Goal: Information Seeking & Learning: Learn about a topic

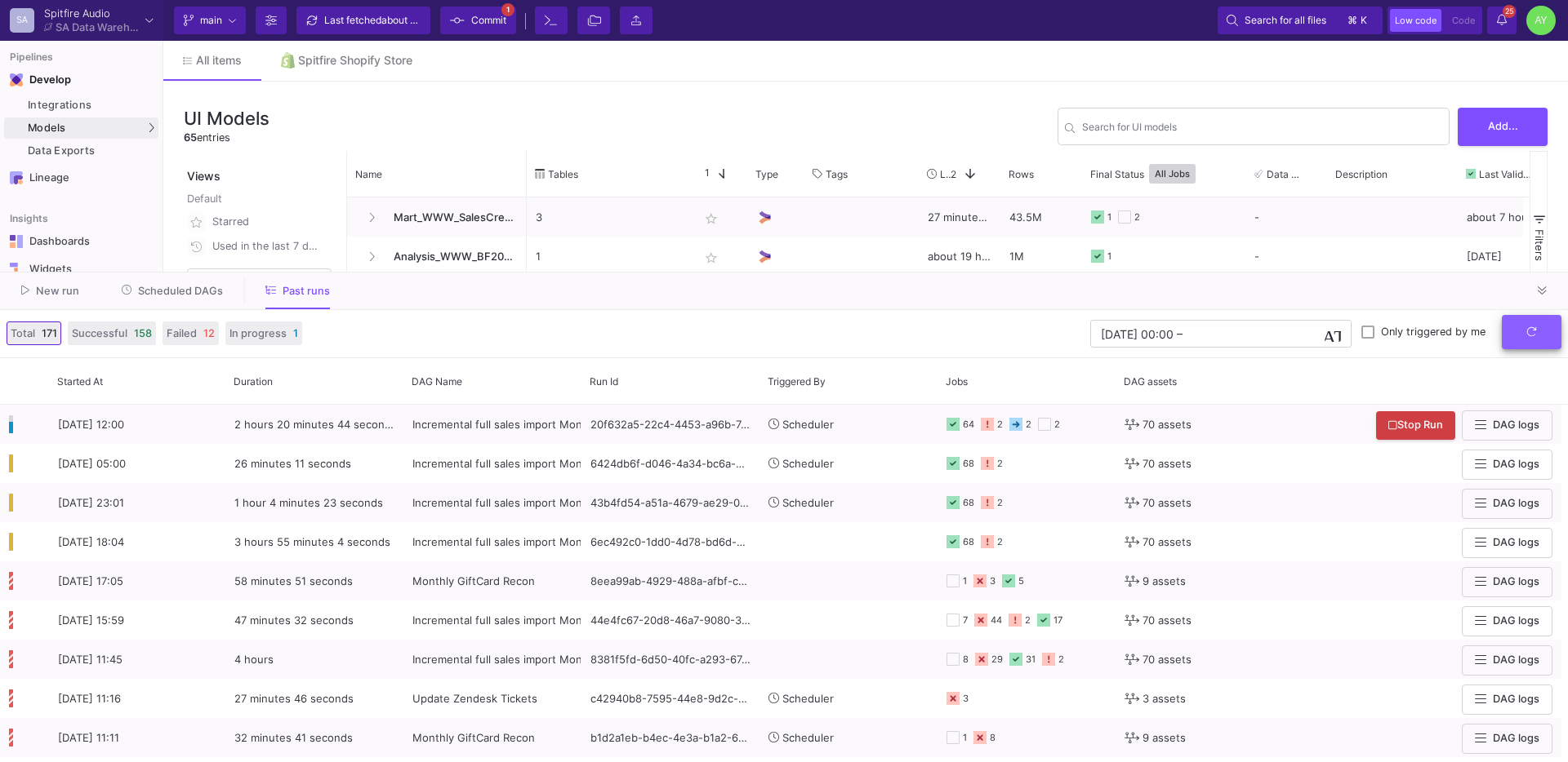
click at [1536, 338] on button "submit" at bounding box center [1532, 332] width 60 height 35
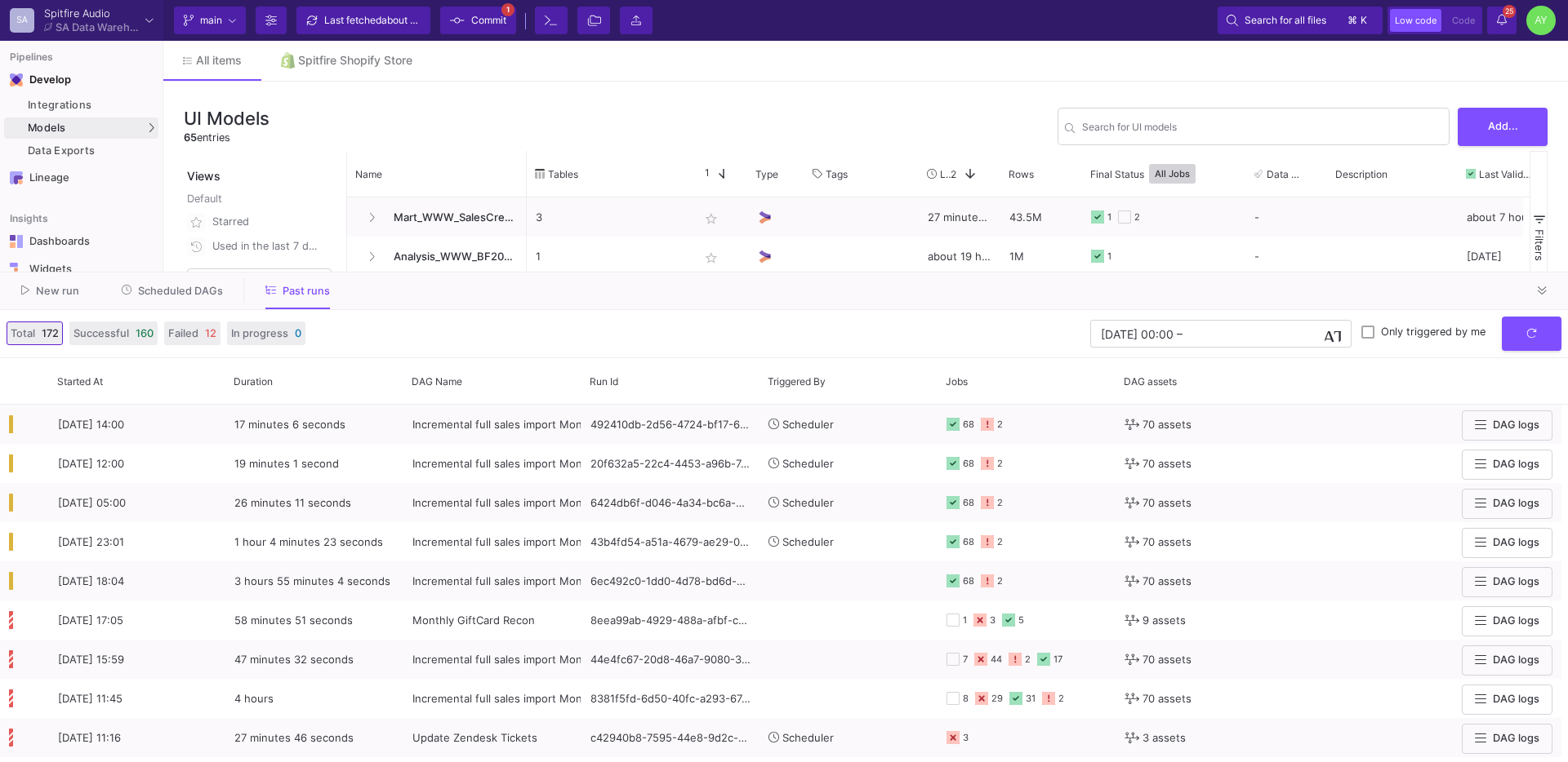
click at [446, 97] on div "UI Models 65 entries Search for UI models Add... Views Default Starred Used in …" at bounding box center [866, 404] width 1405 height 644
click at [1542, 289] on icon at bounding box center [1542, 291] width 9 height 10
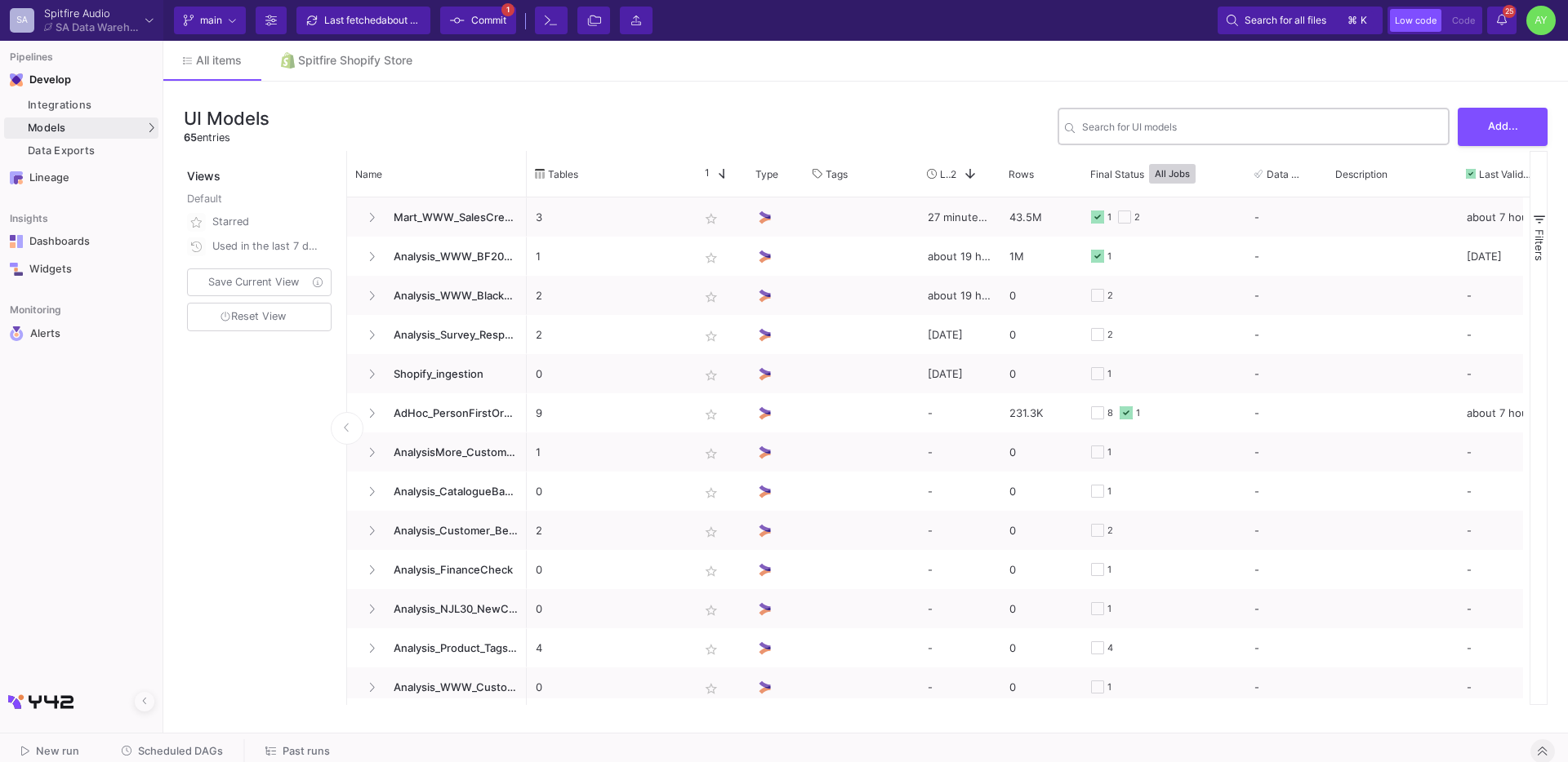
click at [1199, 130] on input "Search for UI models" at bounding box center [1262, 129] width 360 height 12
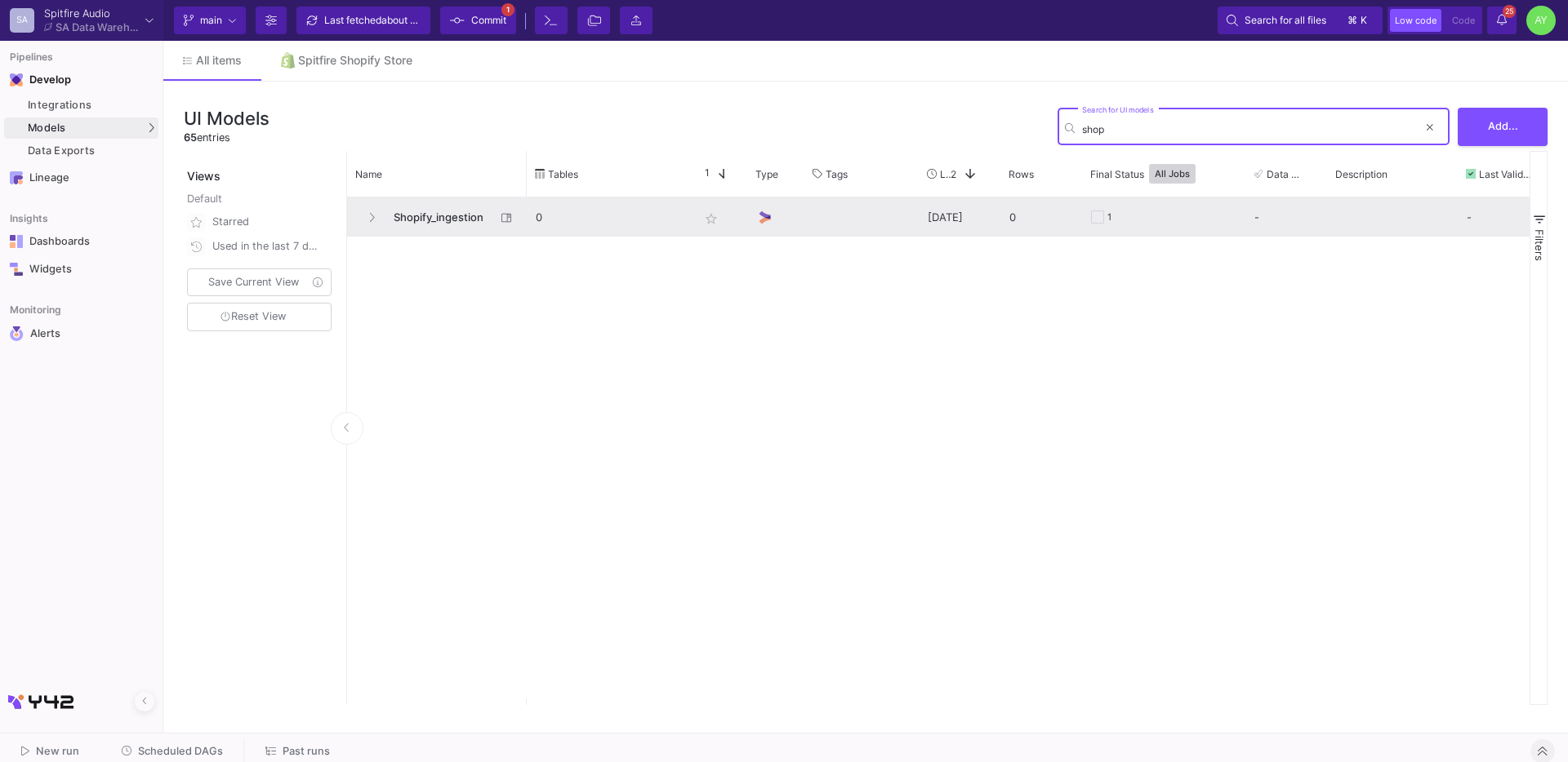
type input "shop"
click at [424, 228] on span "Shopify_ingestion" at bounding box center [439, 218] width 112 height 38
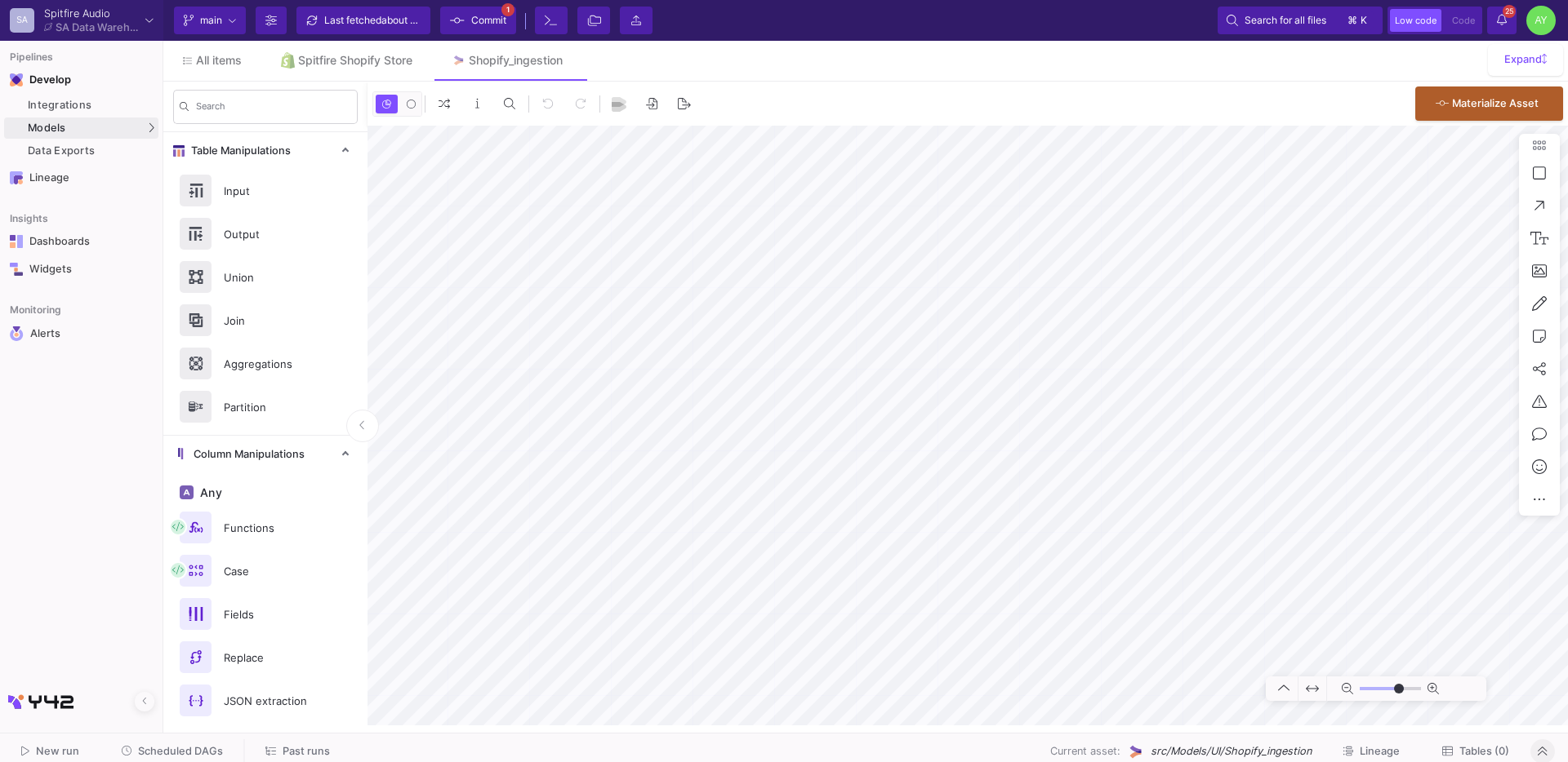
type input "-23"
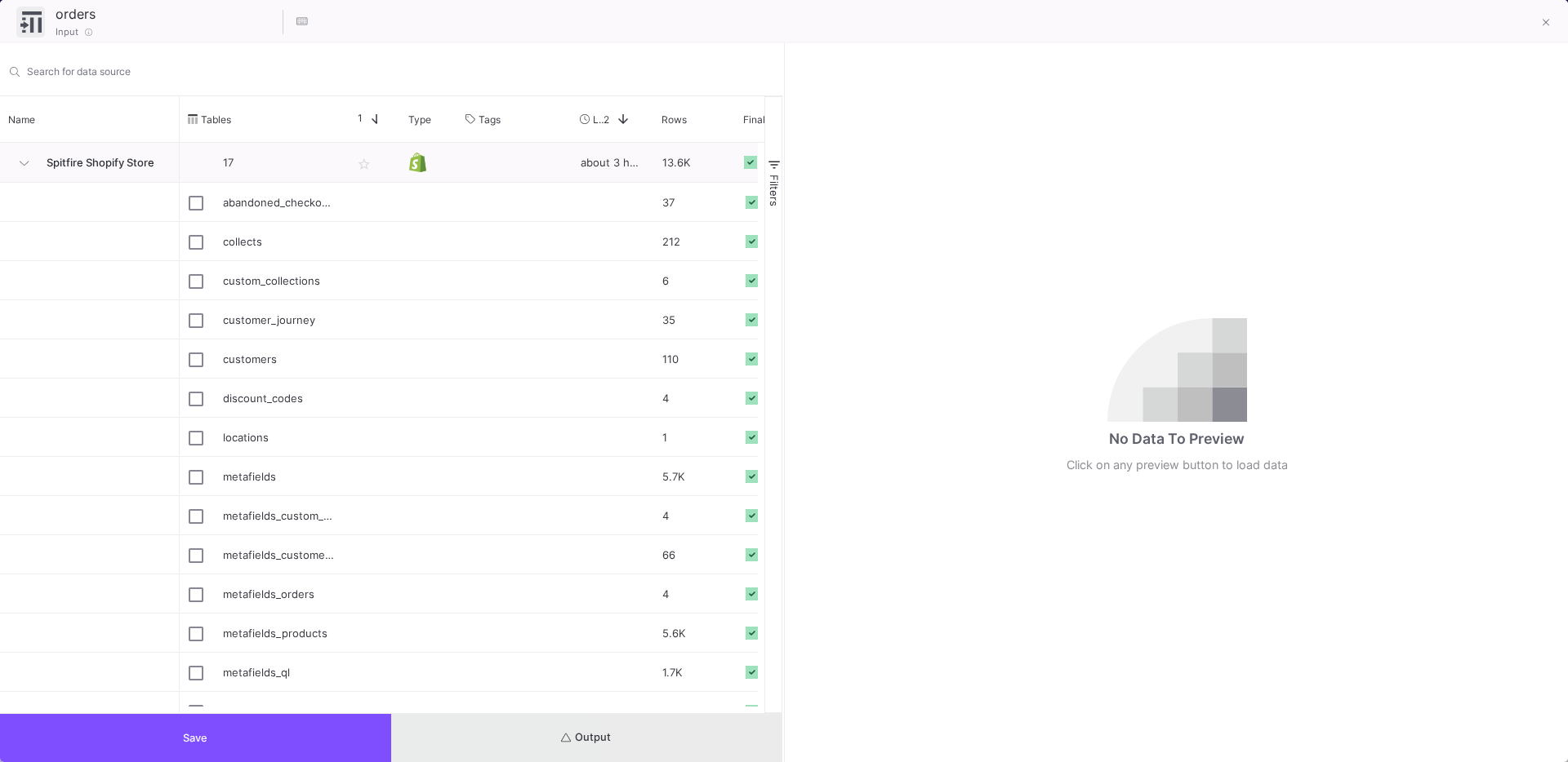
click at [662, 722] on button "Output" at bounding box center [587, 738] width 392 height 48
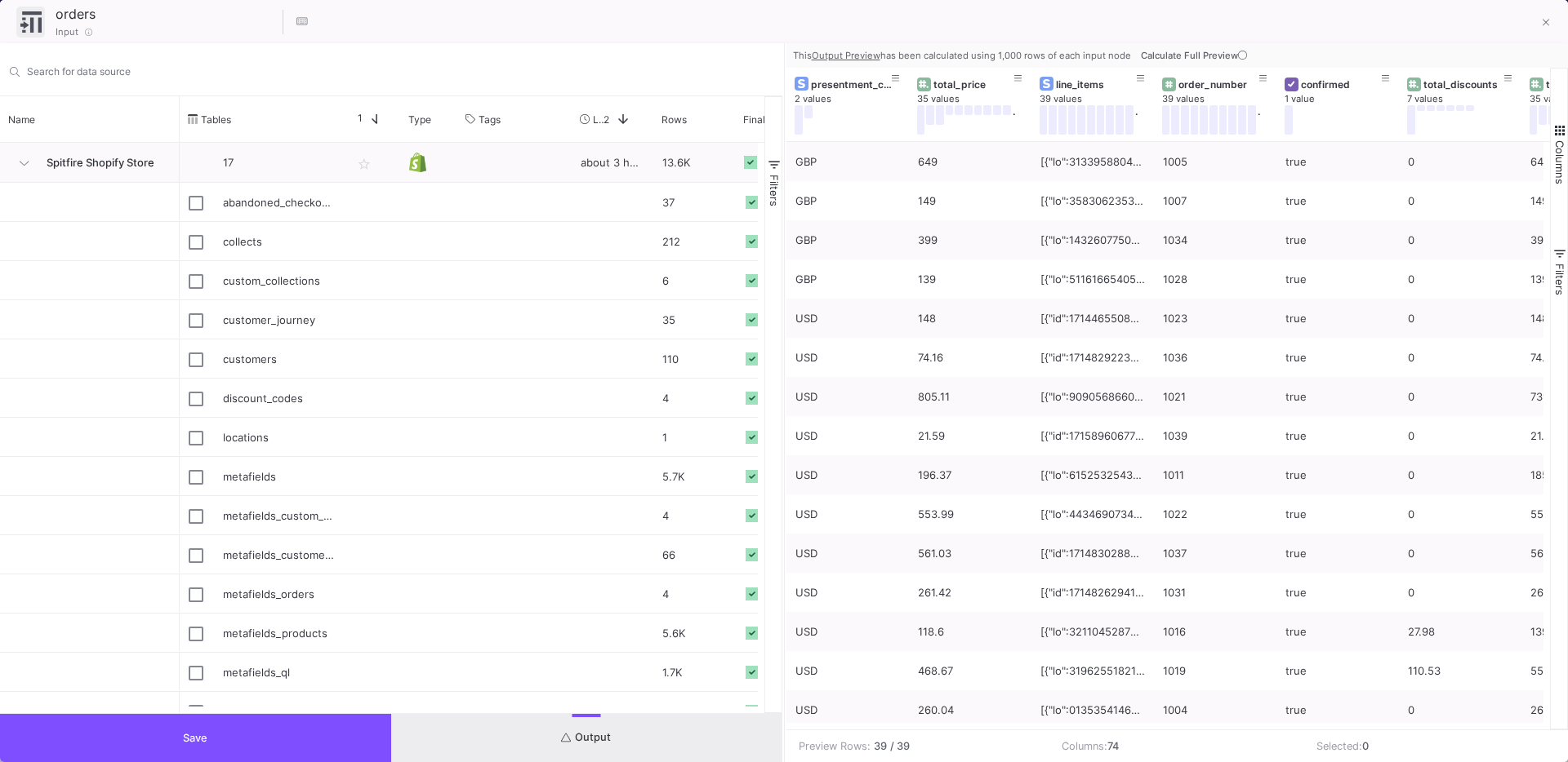
click at [325, 741] on button "Save" at bounding box center [195, 738] width 392 height 48
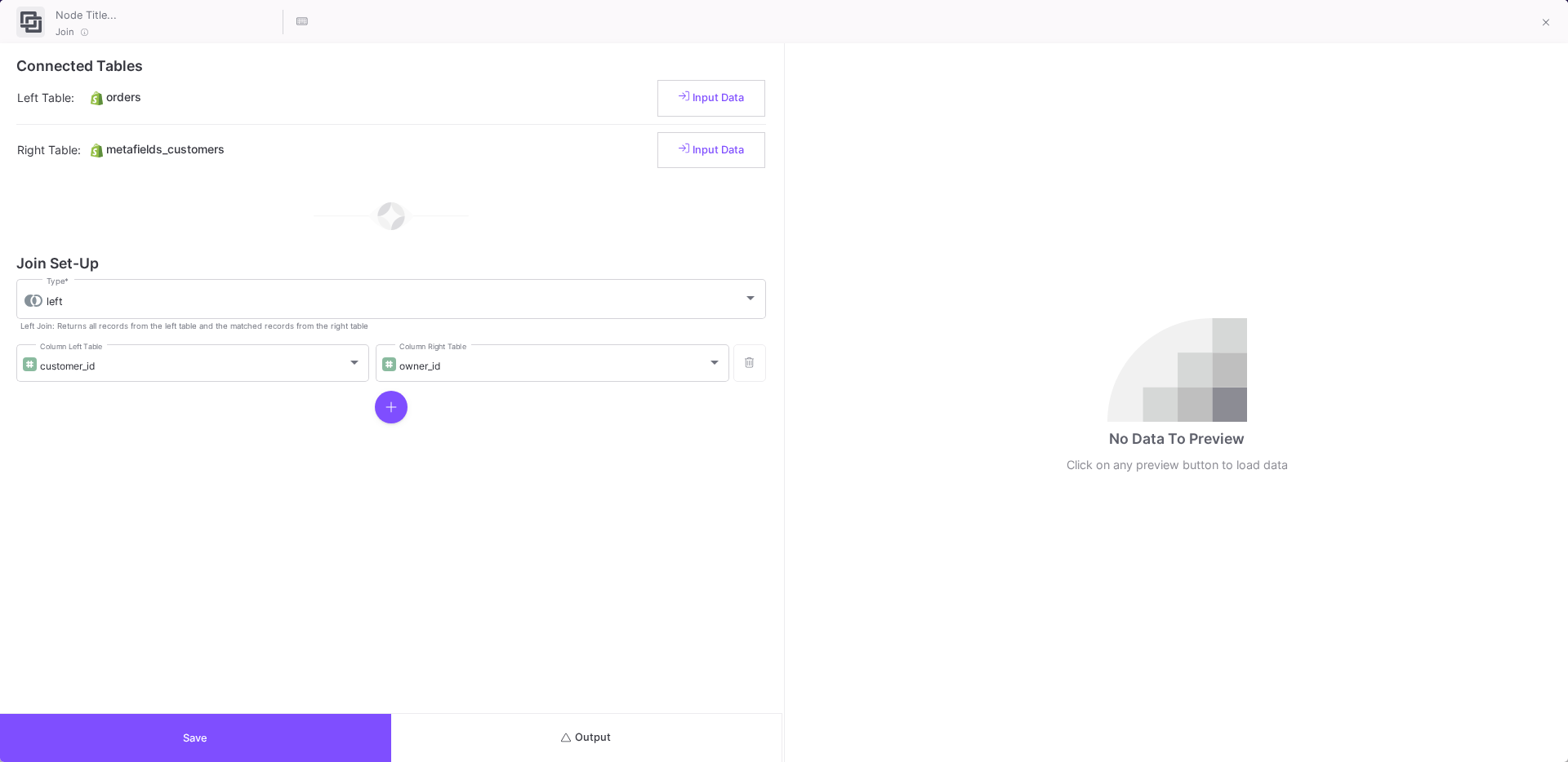
click at [646, 742] on button "Output" at bounding box center [587, 738] width 392 height 48
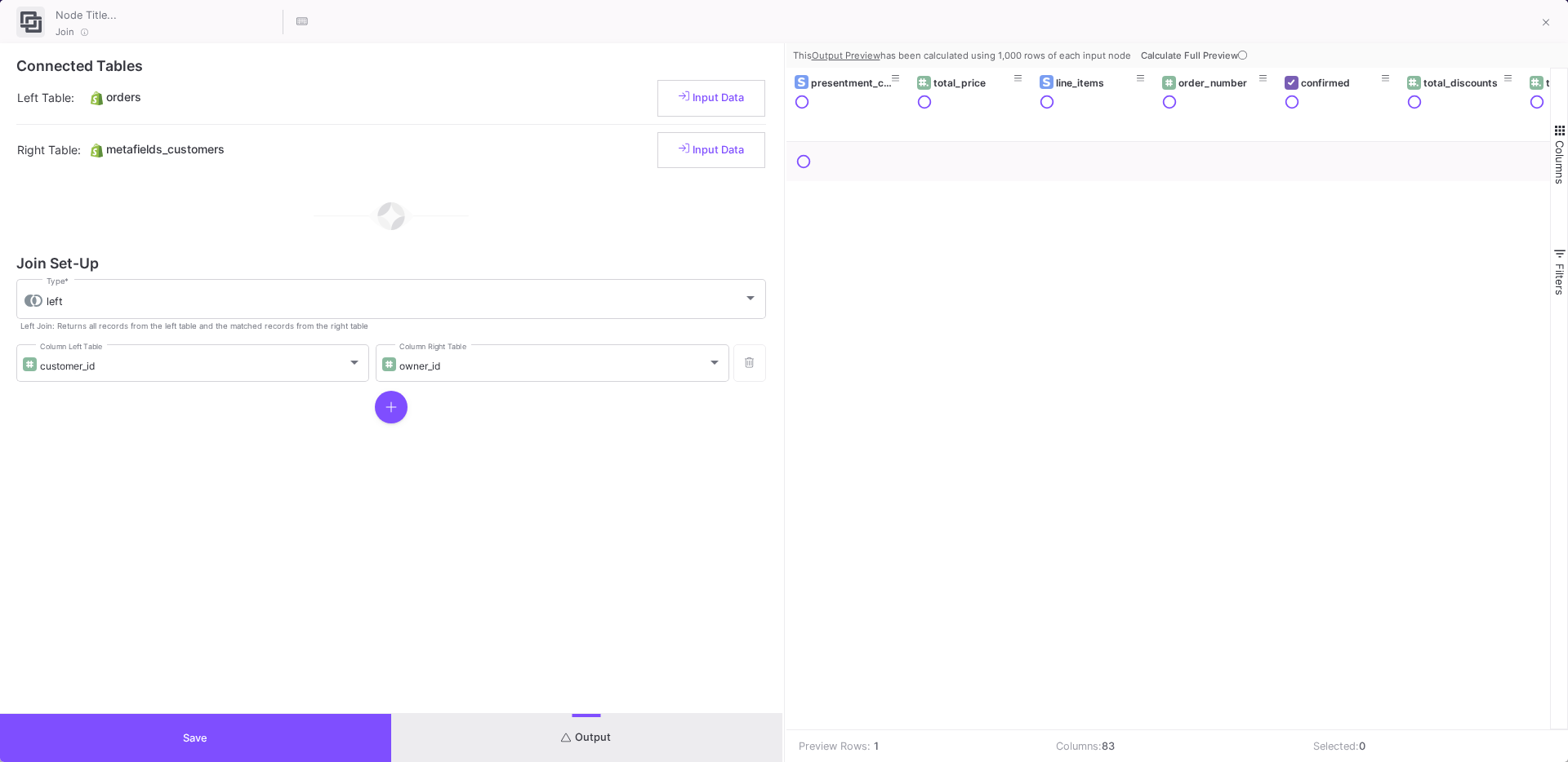
click at [1192, 53] on span "Calculate Full Preview" at bounding box center [1196, 55] width 109 height 11
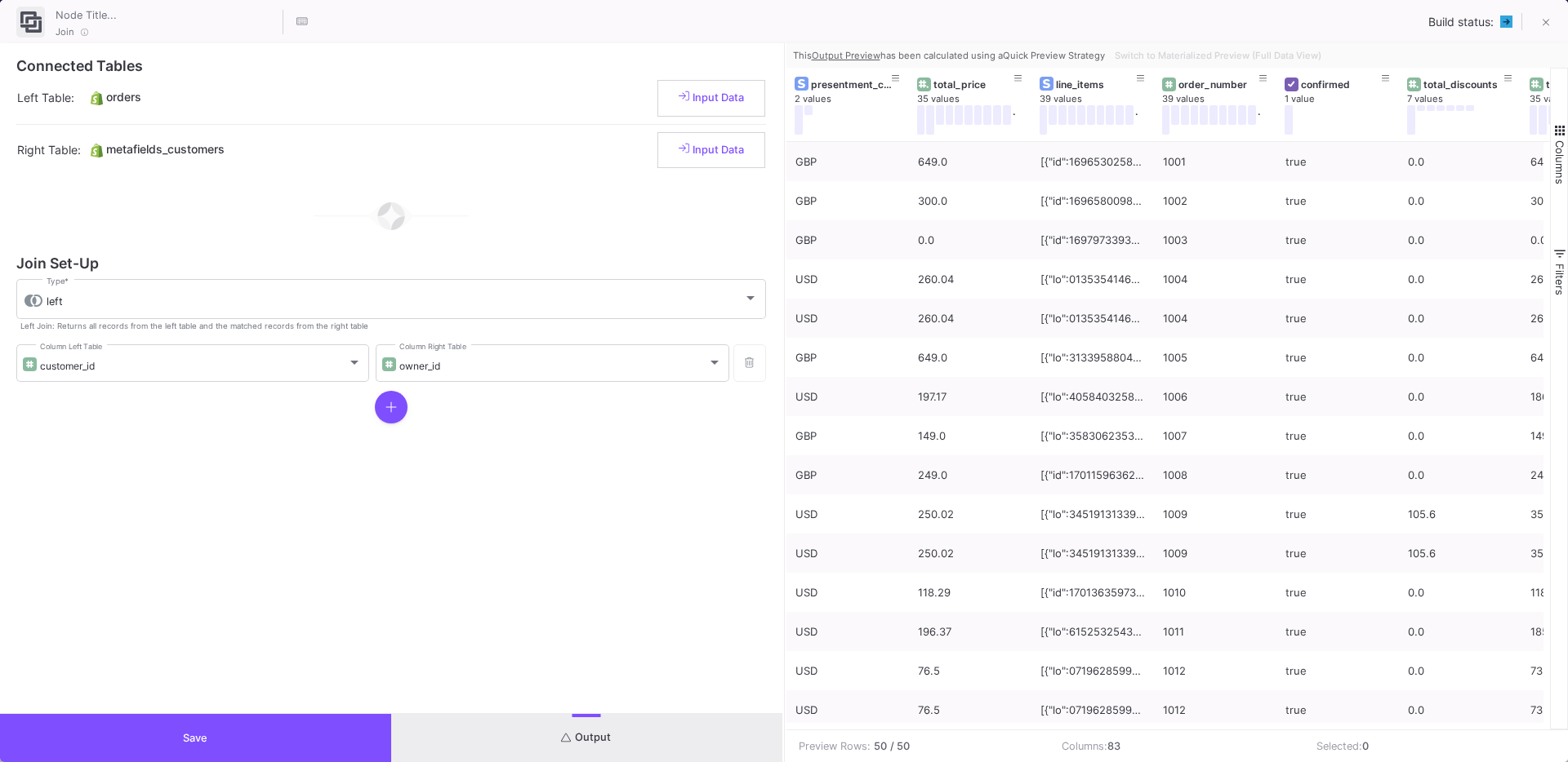
click at [291, 732] on button "Save" at bounding box center [195, 738] width 392 height 48
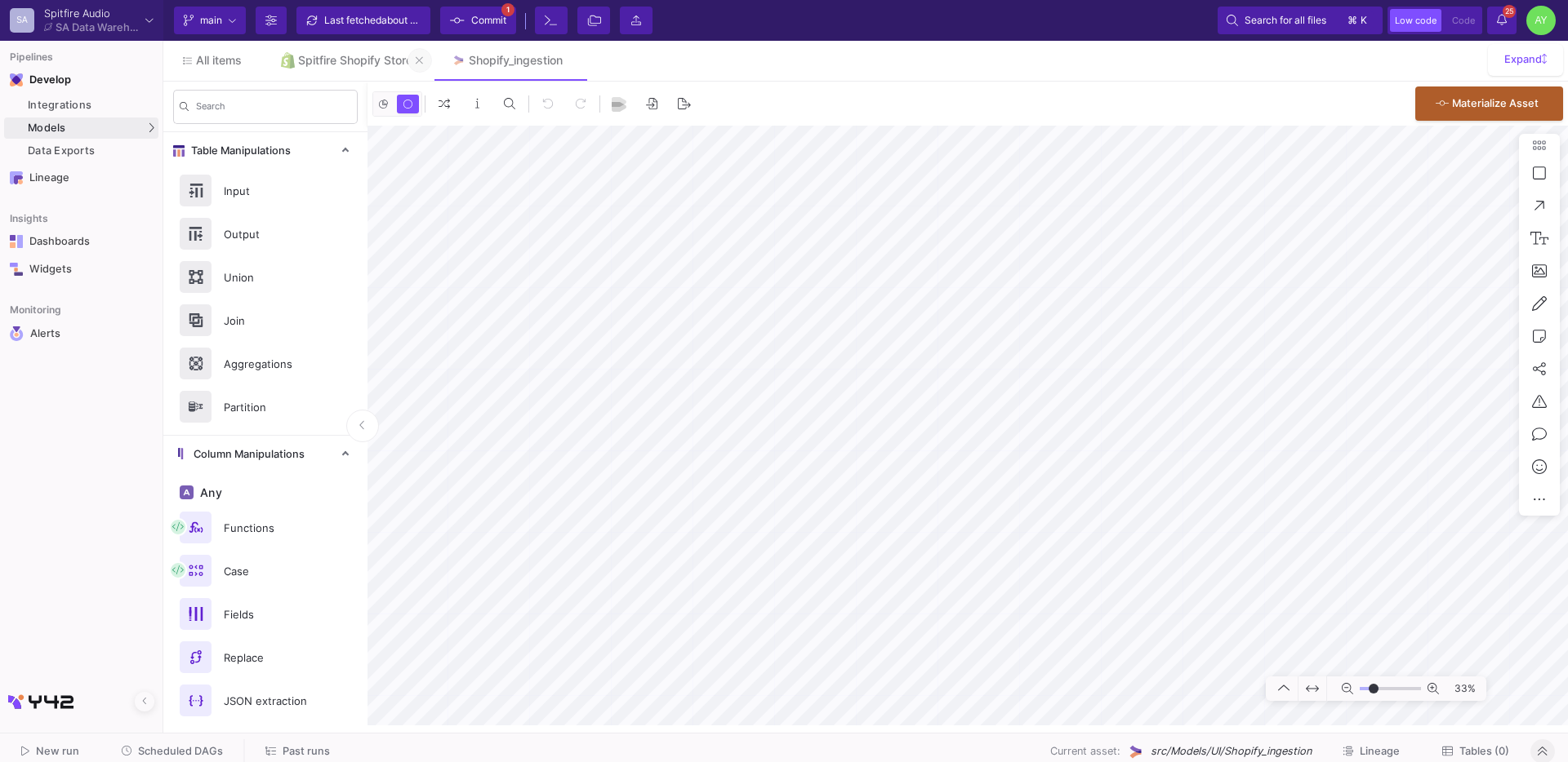
click at [417, 60] on button at bounding box center [419, 60] width 24 height 24
click at [227, 69] on link "All items" at bounding box center [212, 60] width 98 height 39
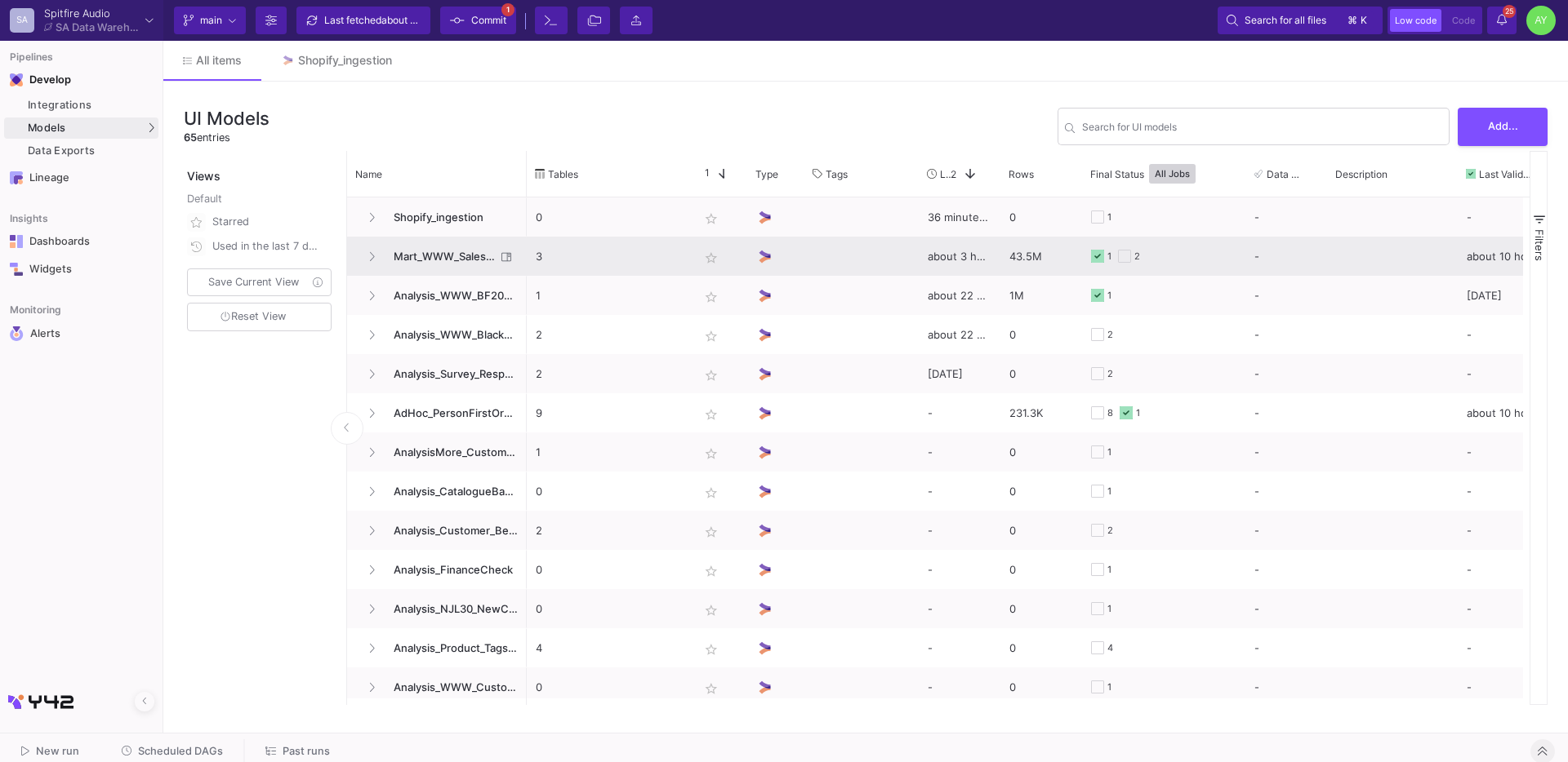
click at [431, 254] on span "Mart_WWW_SalesCredits_Enriched" at bounding box center [439, 257] width 112 height 38
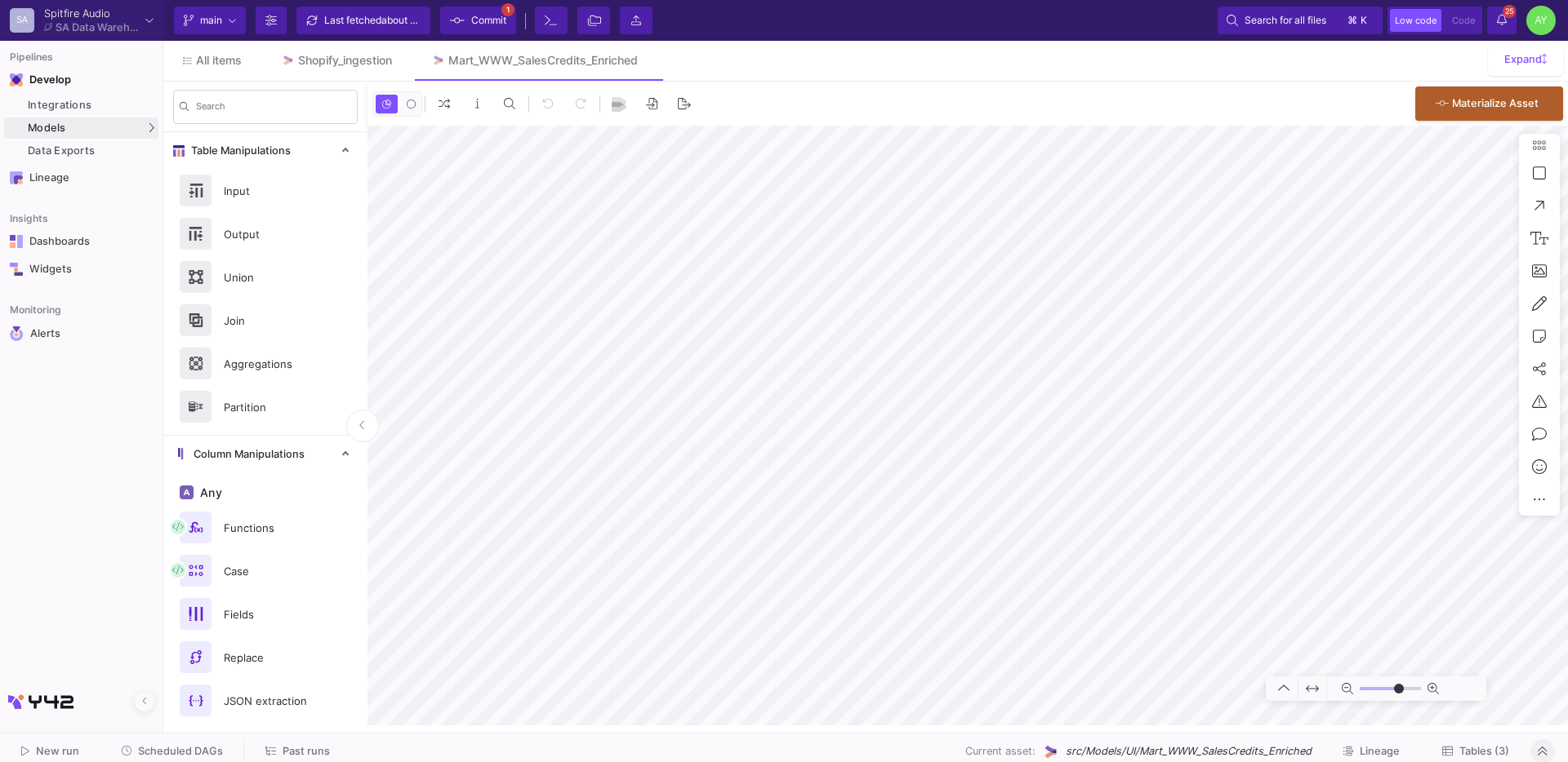
type input "-50"
click at [219, 62] on span "All items" at bounding box center [219, 60] width 46 height 13
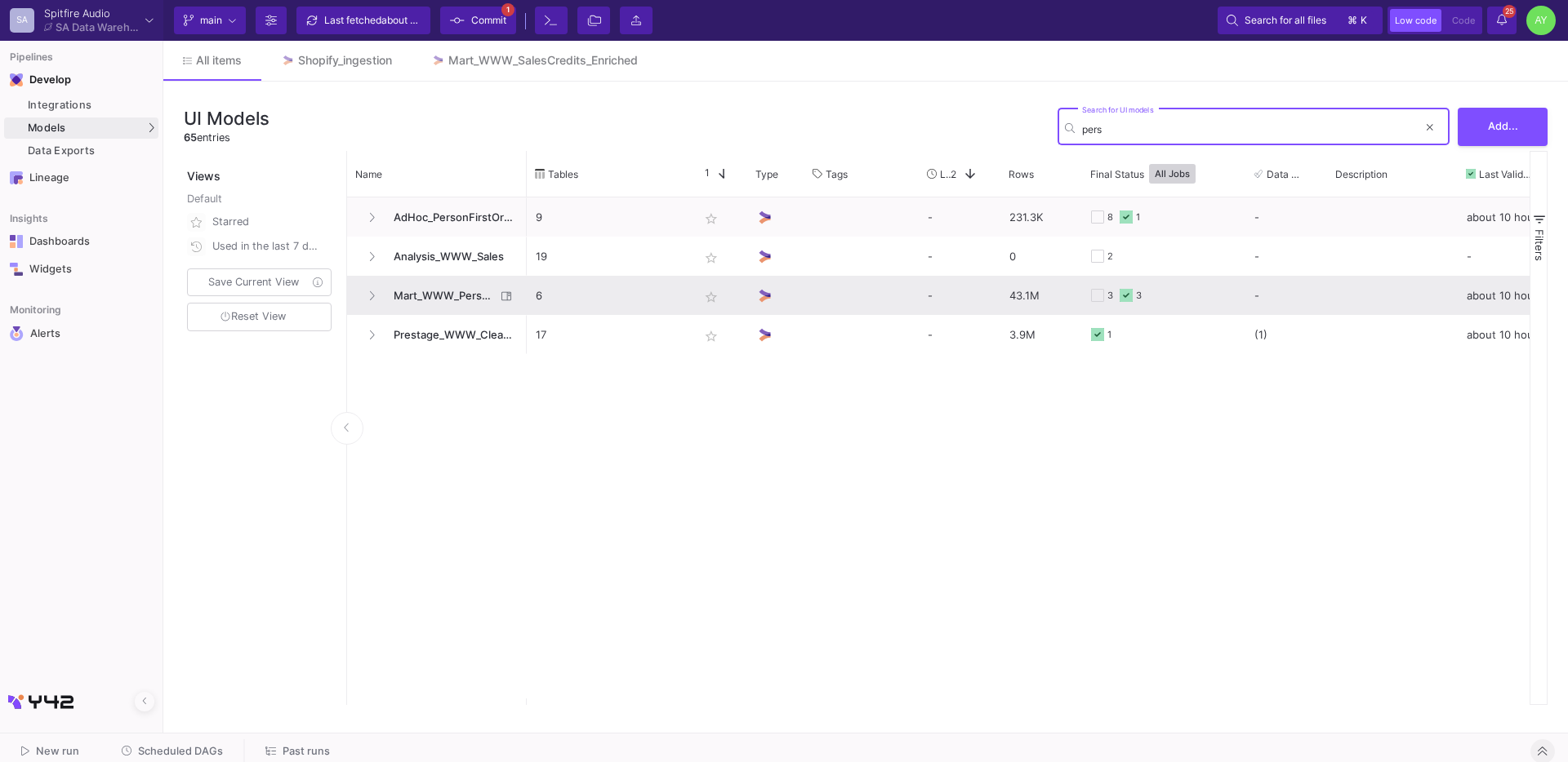
type input "pers"
click at [441, 299] on span "Mart_WWW_PersonFirstOrders" at bounding box center [439, 296] width 112 height 38
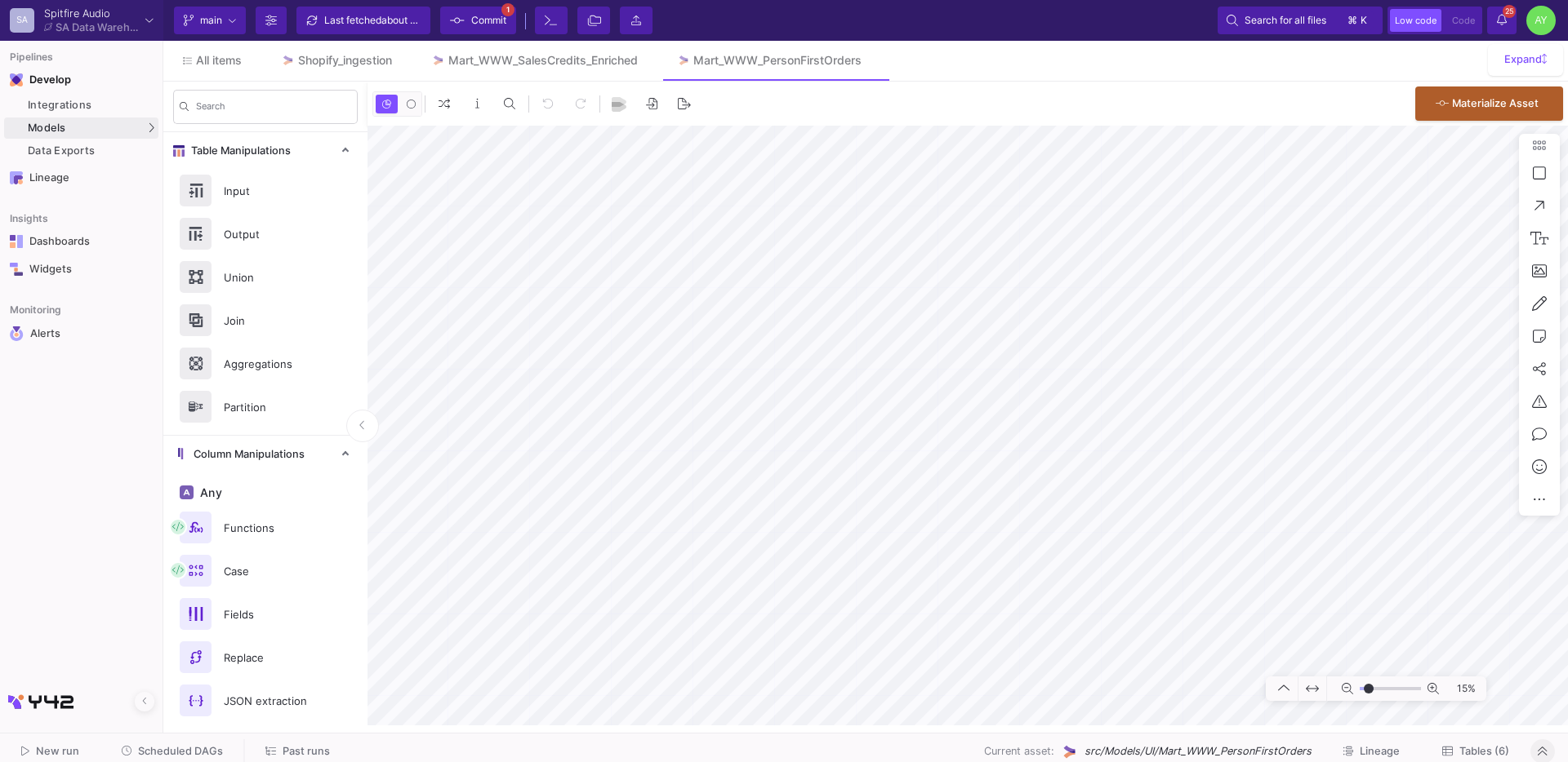
type input "-37"
click at [565, 61] on div "Mart_WWW_SalesCredits_Enriched" at bounding box center [543, 60] width 189 height 13
type input "-26"
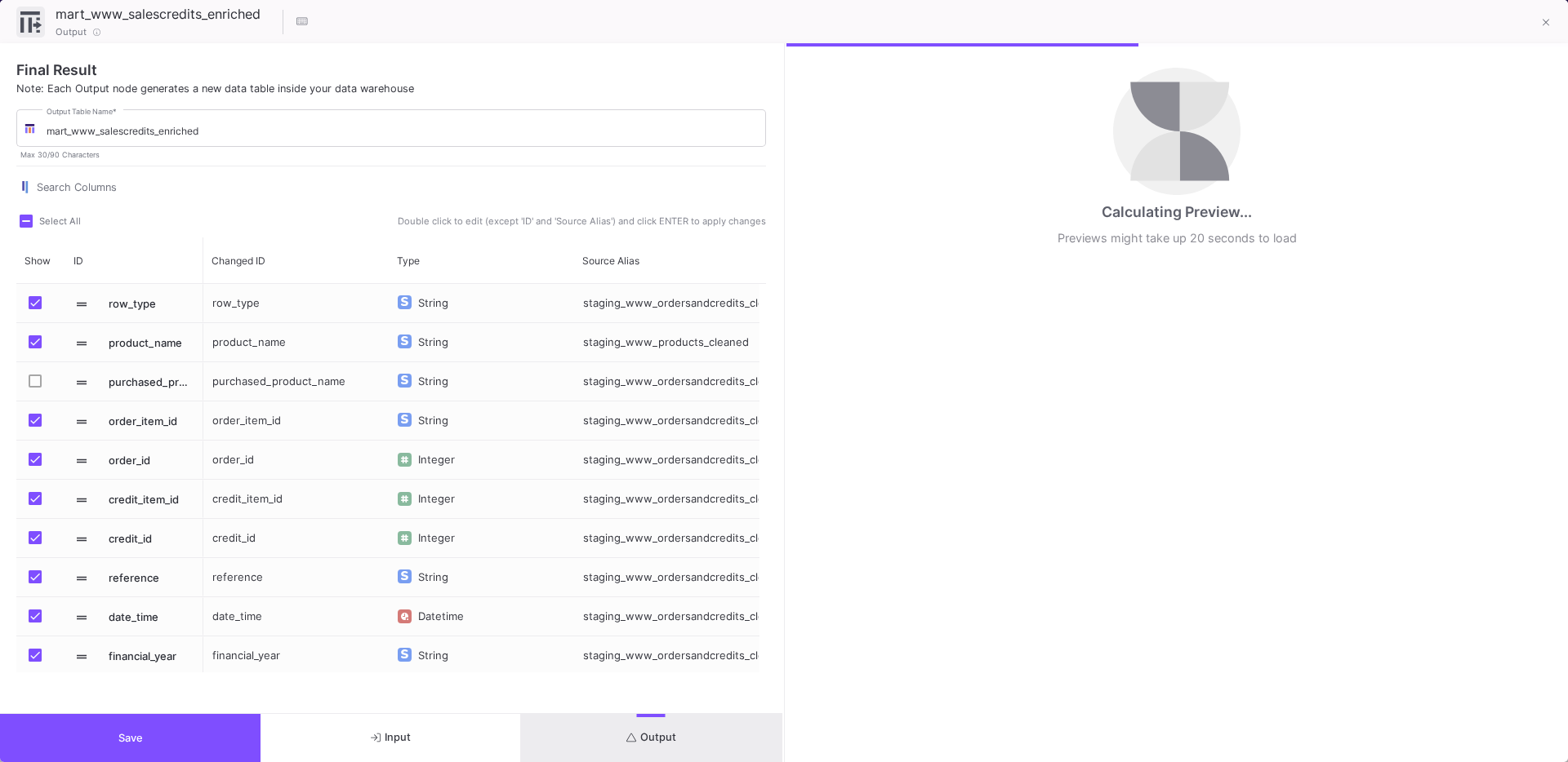
click at [615, 733] on button "Output" at bounding box center [651, 738] width 260 height 48
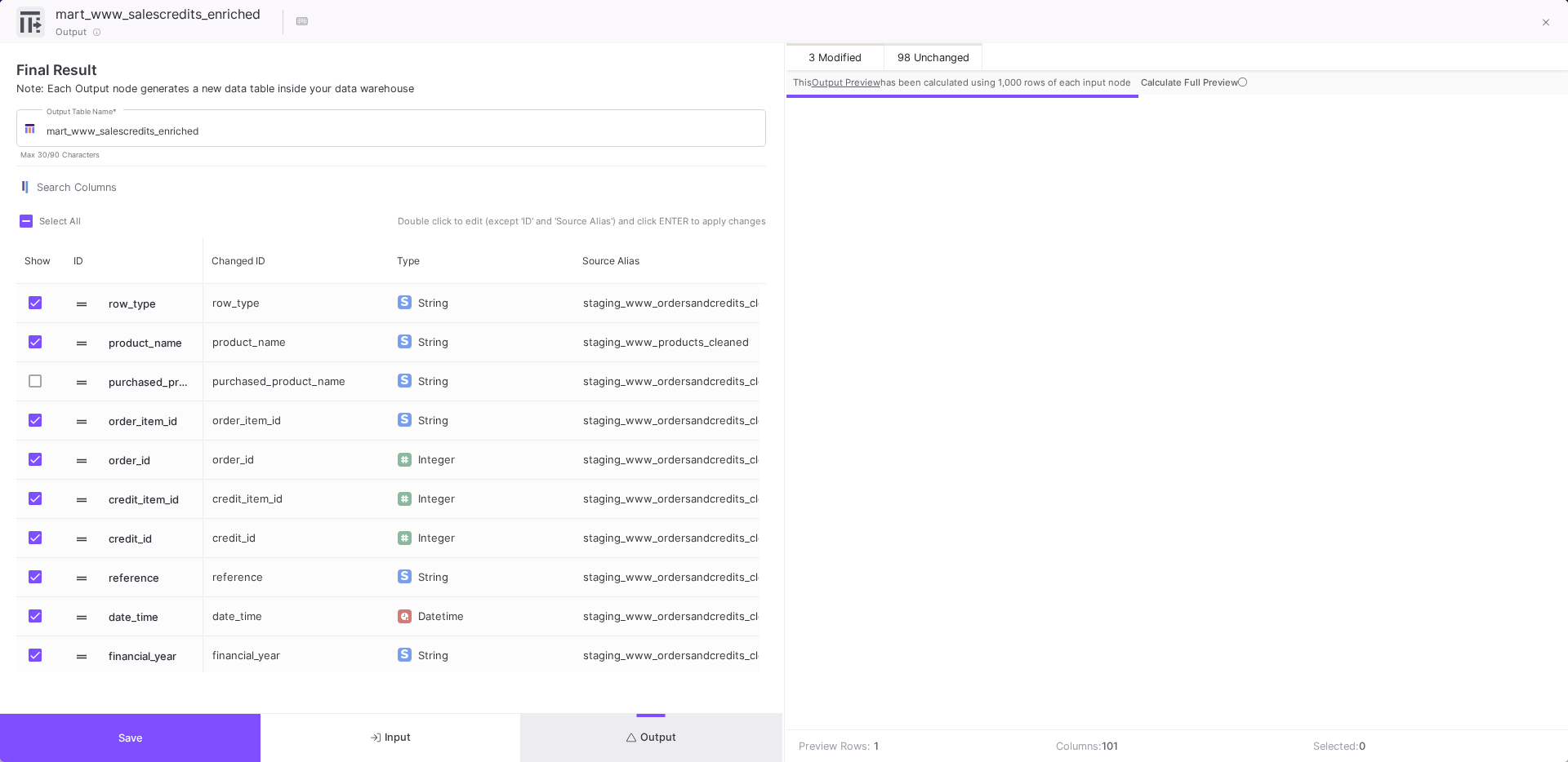
scroll to position [0, 9893]
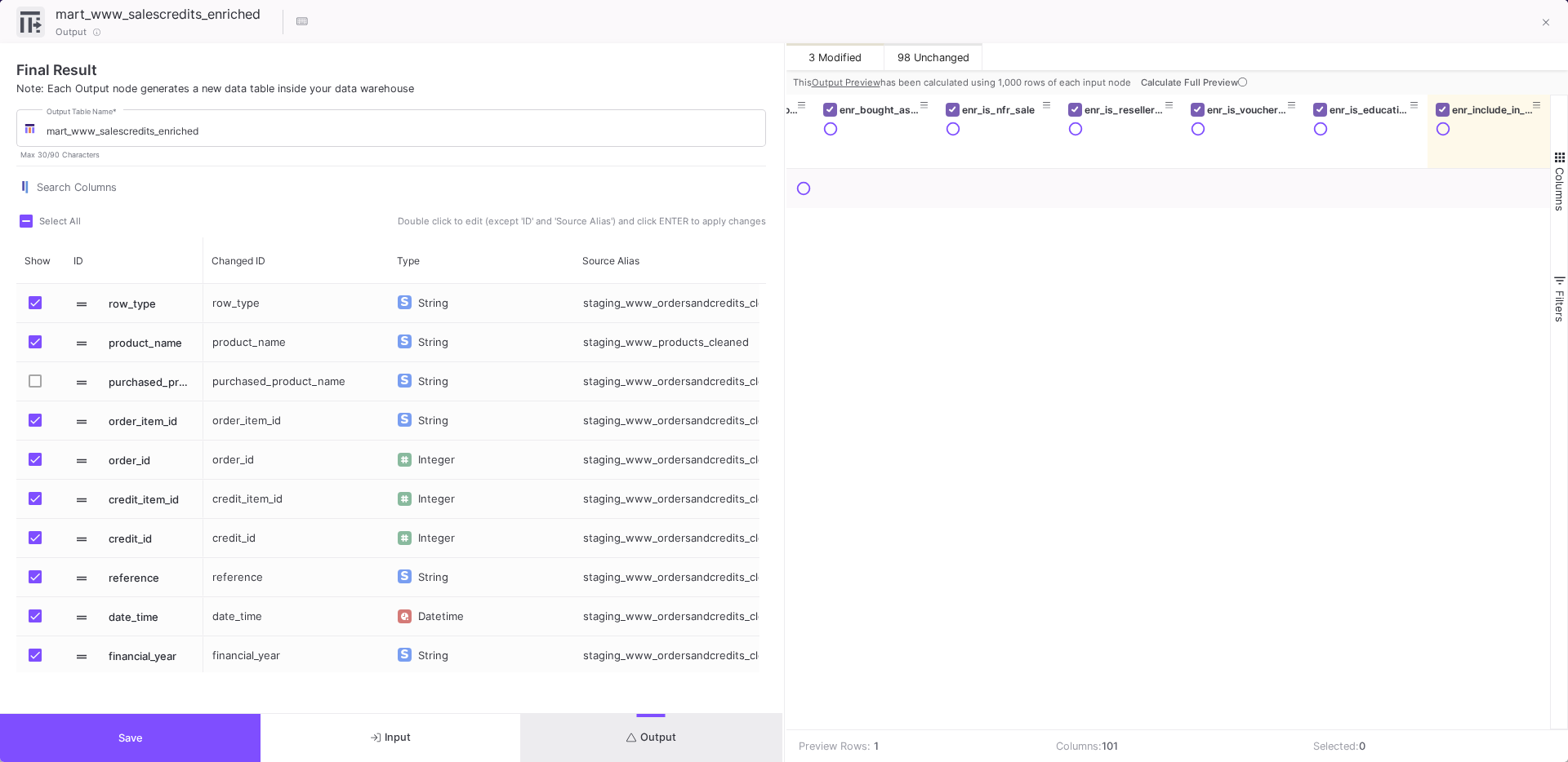
click at [1182, 84] on span "Calculate Full Preview" at bounding box center [1196, 82] width 109 height 11
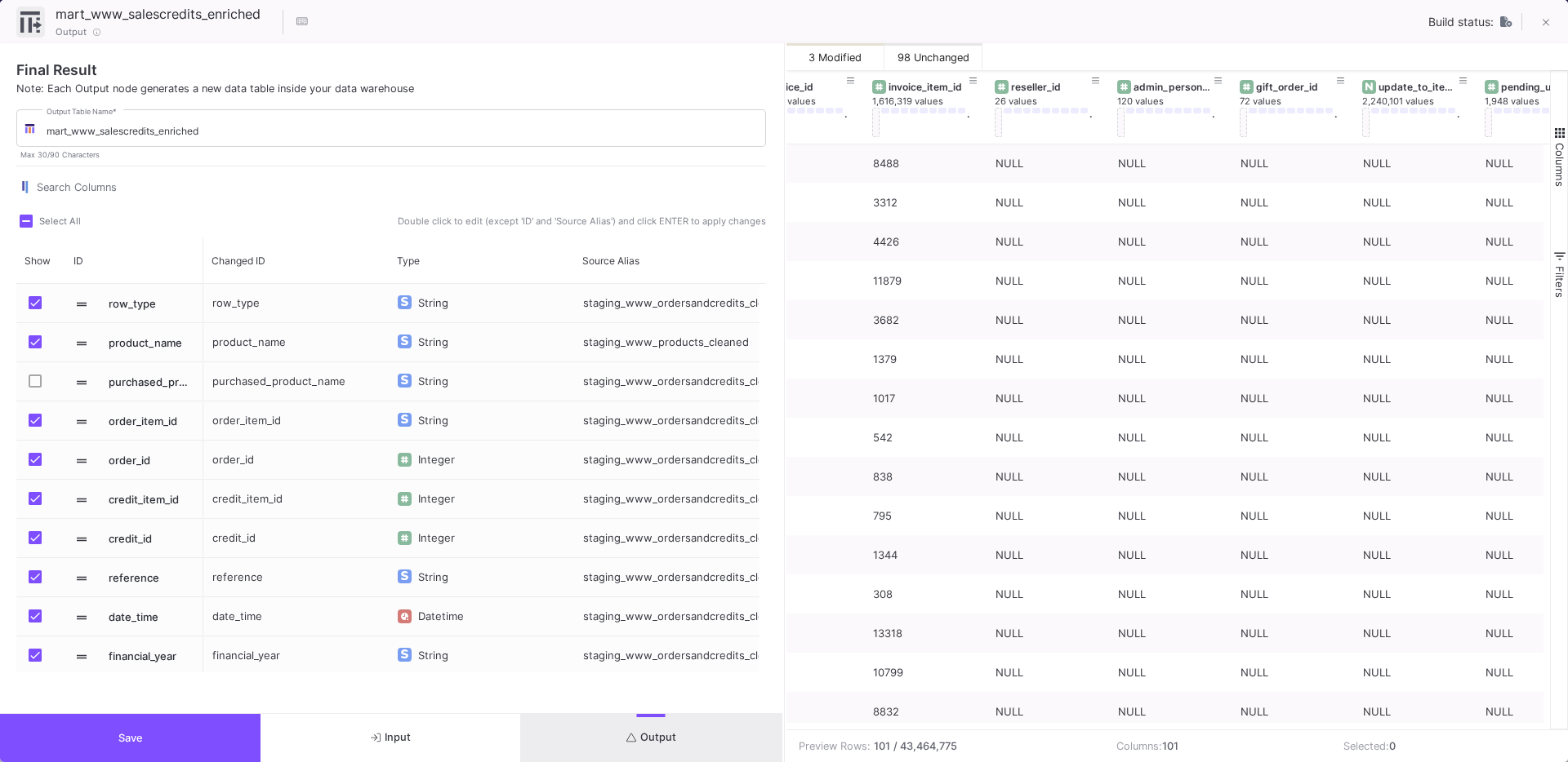
scroll to position [0, 3453]
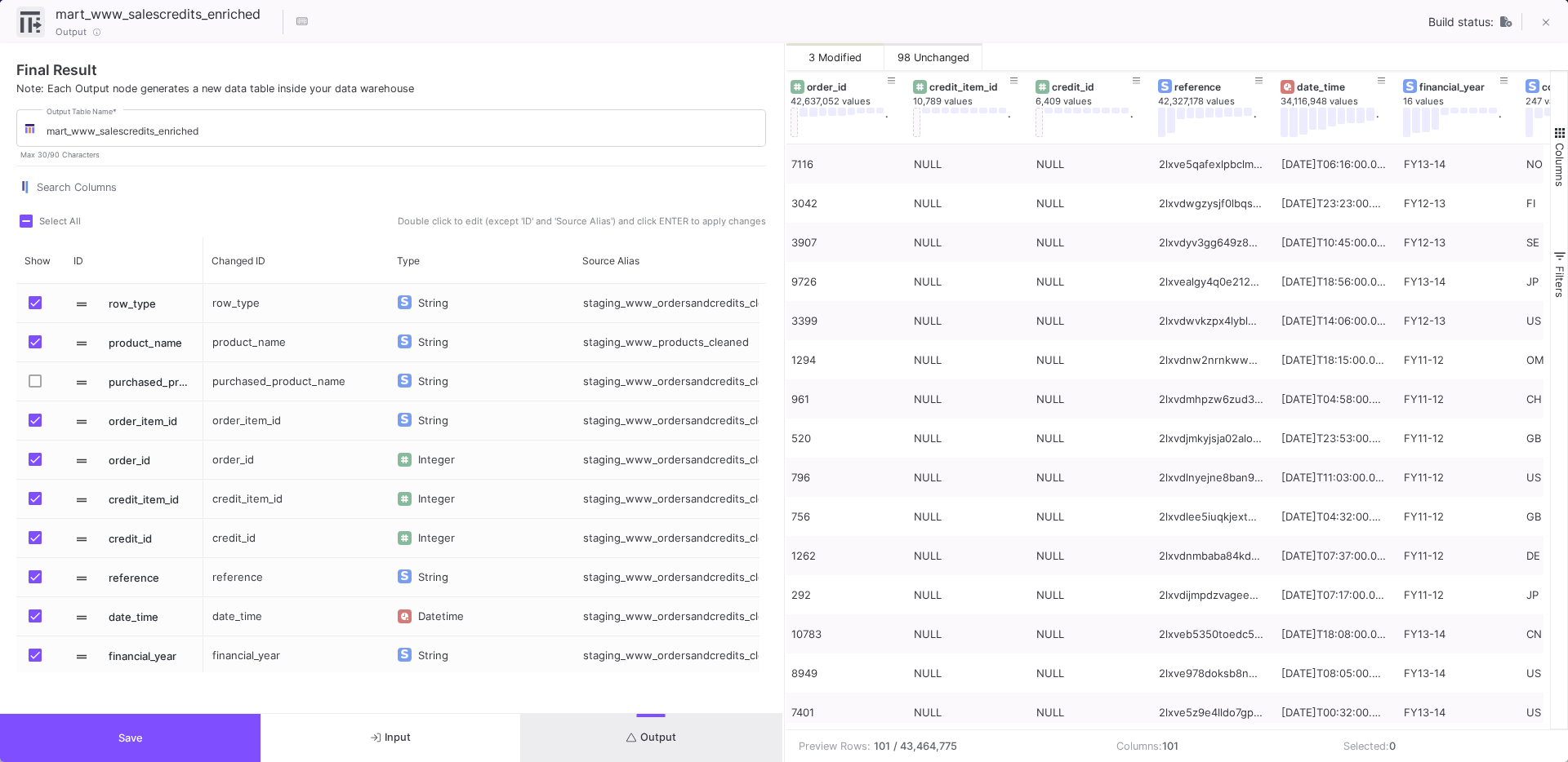
click at [120, 743] on span "Save" at bounding box center [130, 739] width 24 height 12
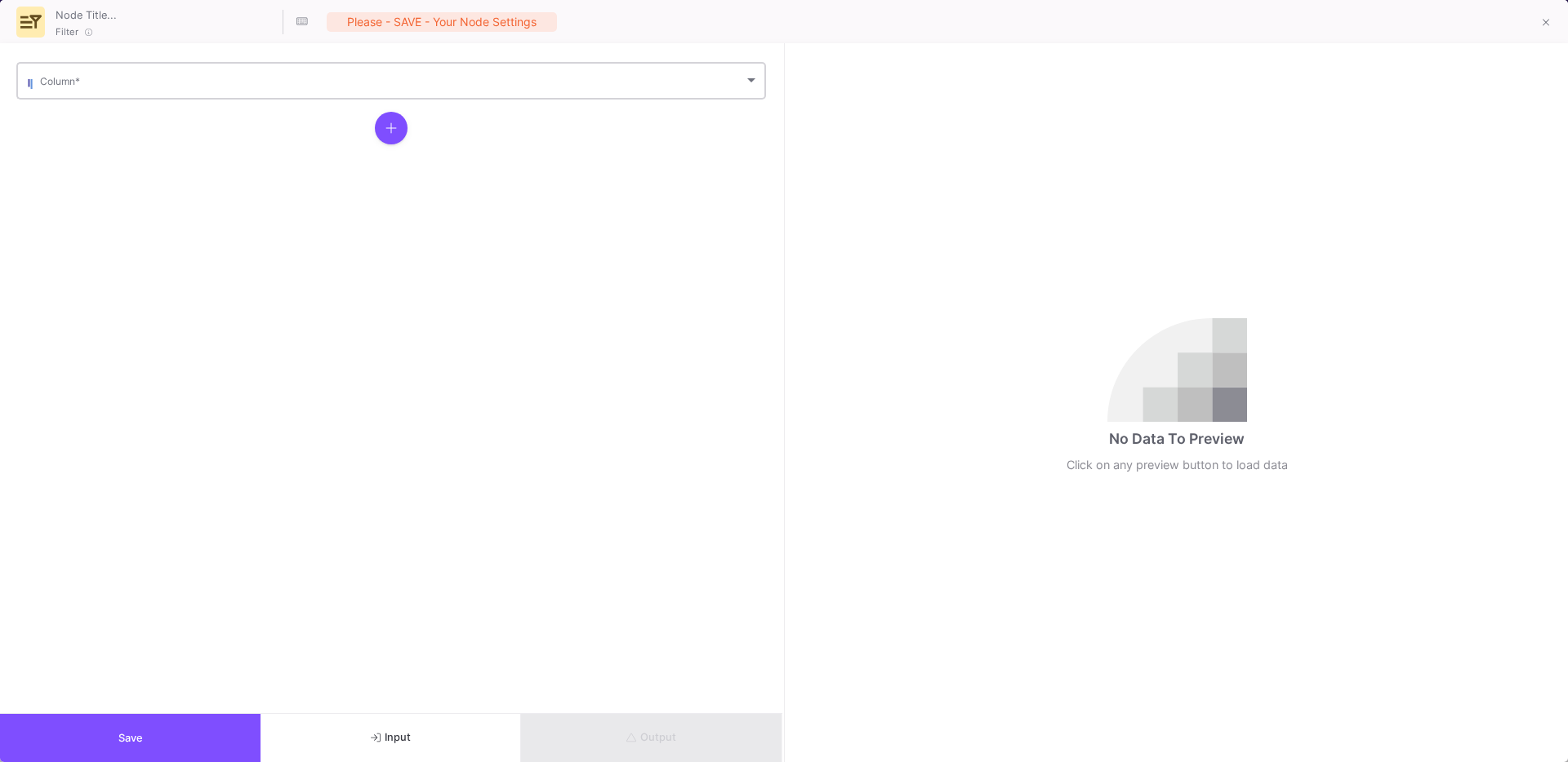
click at [90, 85] on span at bounding box center [392, 83] width 704 height 12
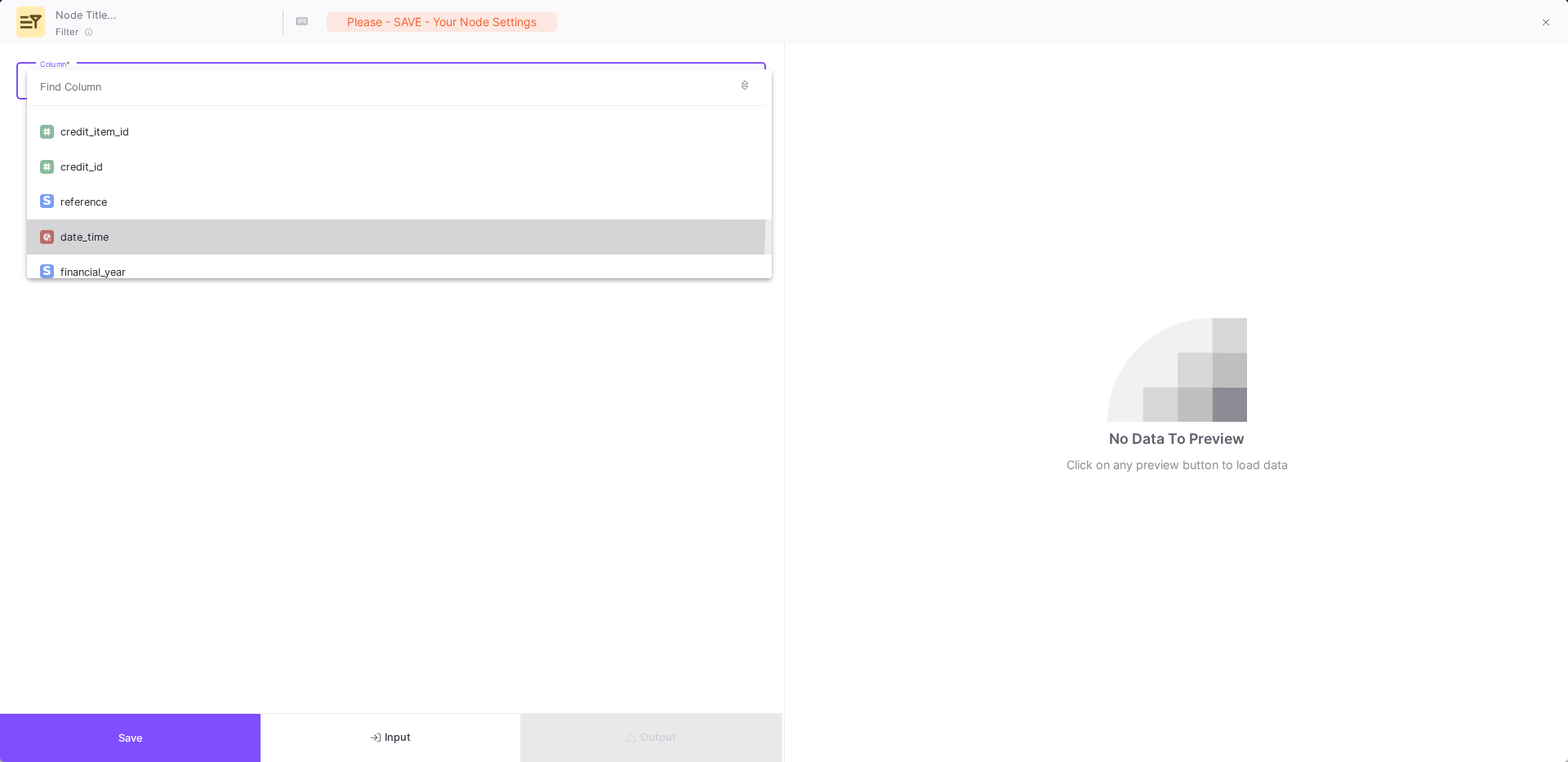
click at [119, 226] on div "date_time" at bounding box center [410, 237] width 698 height 35
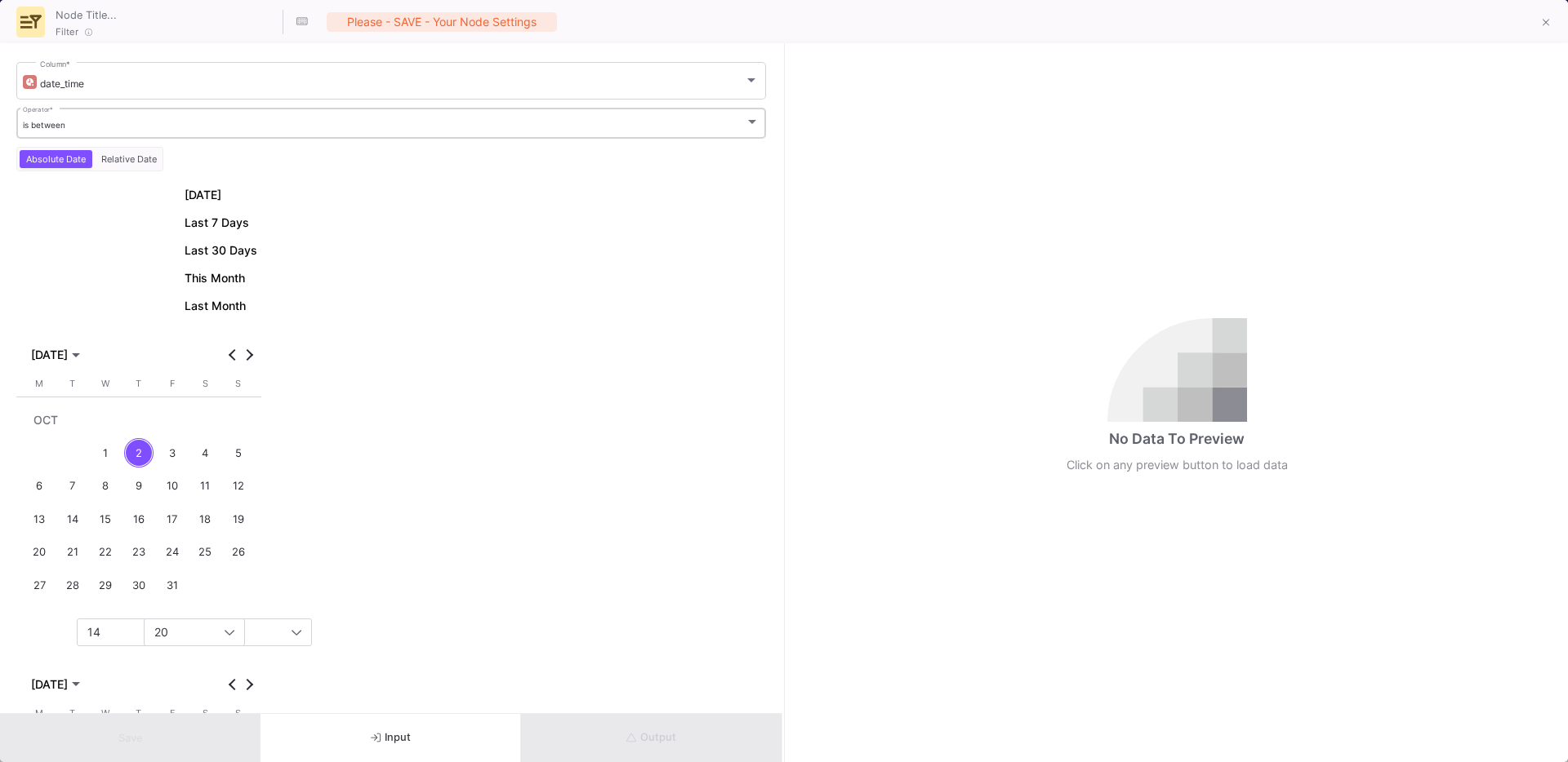
click at [98, 126] on div "is between" at bounding box center [384, 125] width 722 height 10
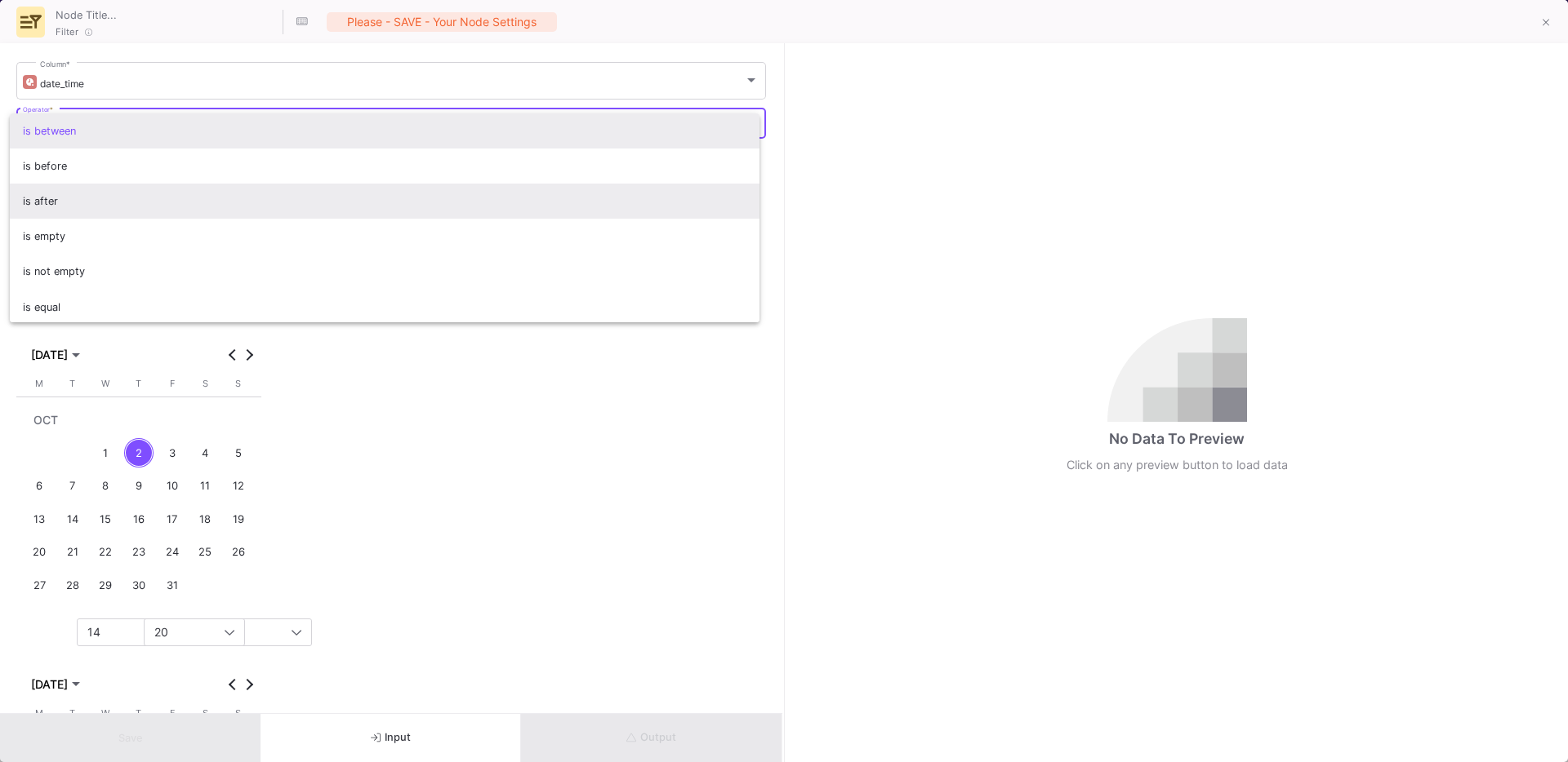
click at [66, 194] on span "is after" at bounding box center [385, 201] width 724 height 35
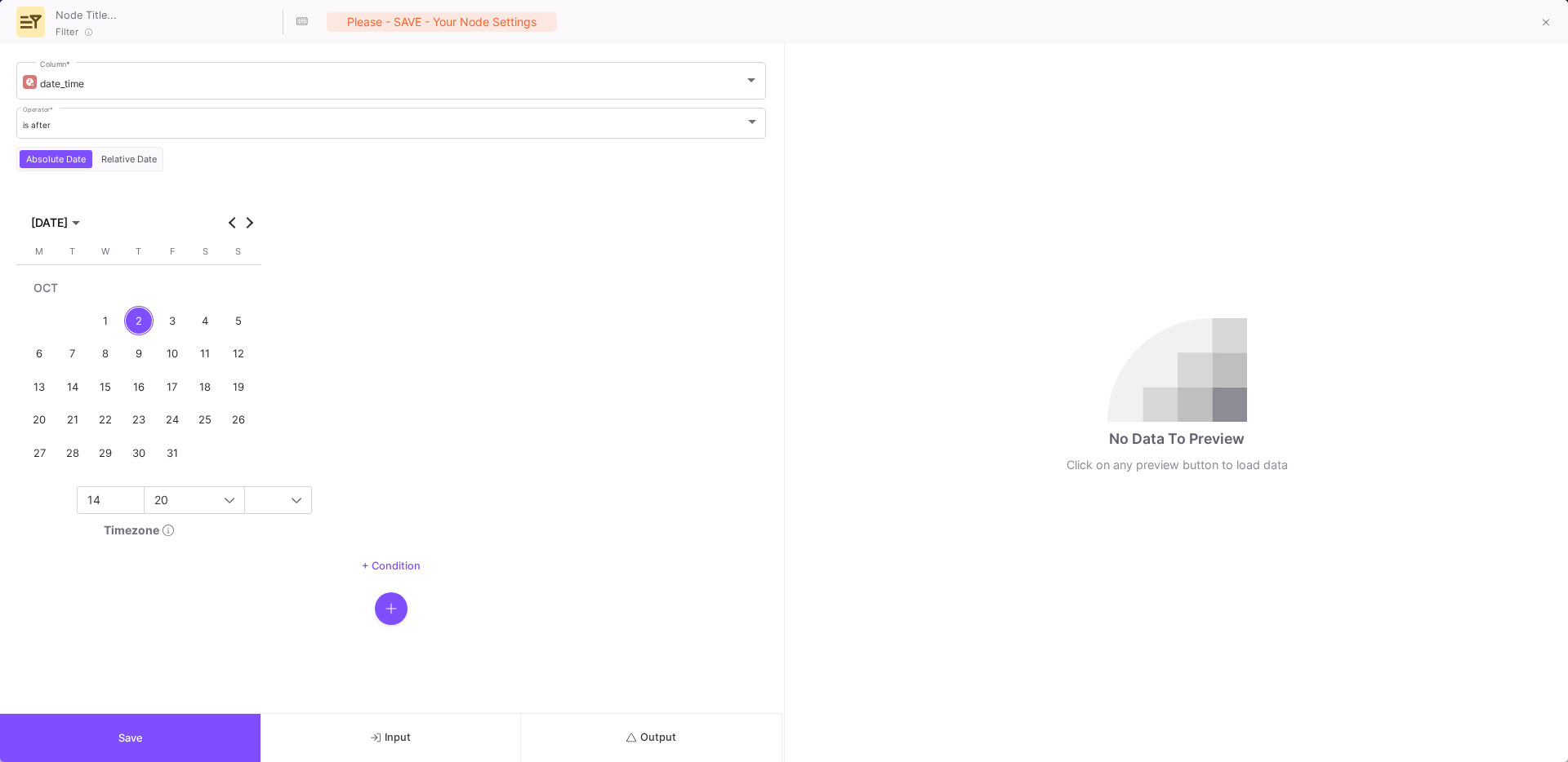
click at [73, 236] on mat-calendar "[DATE] [DATE] [DATE] M [DATE] T [DATE] W [DATE] T [DATE] F [DATE] S [DATE] S [D…" at bounding box center [139, 335] width 245 height 282
click at [61, 224] on span "[DATE]" at bounding box center [49, 222] width 36 height 13
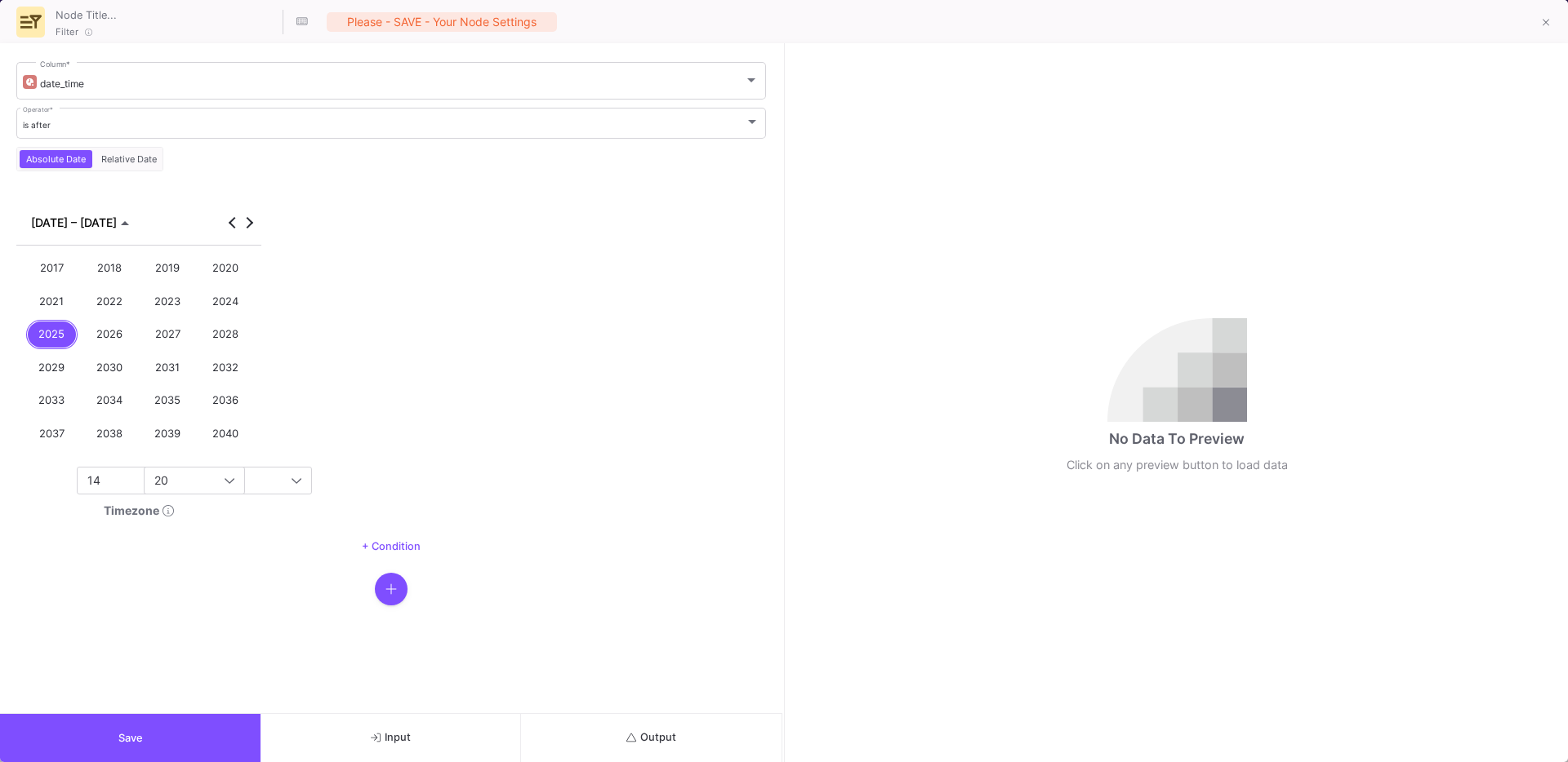
click at [51, 320] on div "2025" at bounding box center [52, 335] width 52 height 30
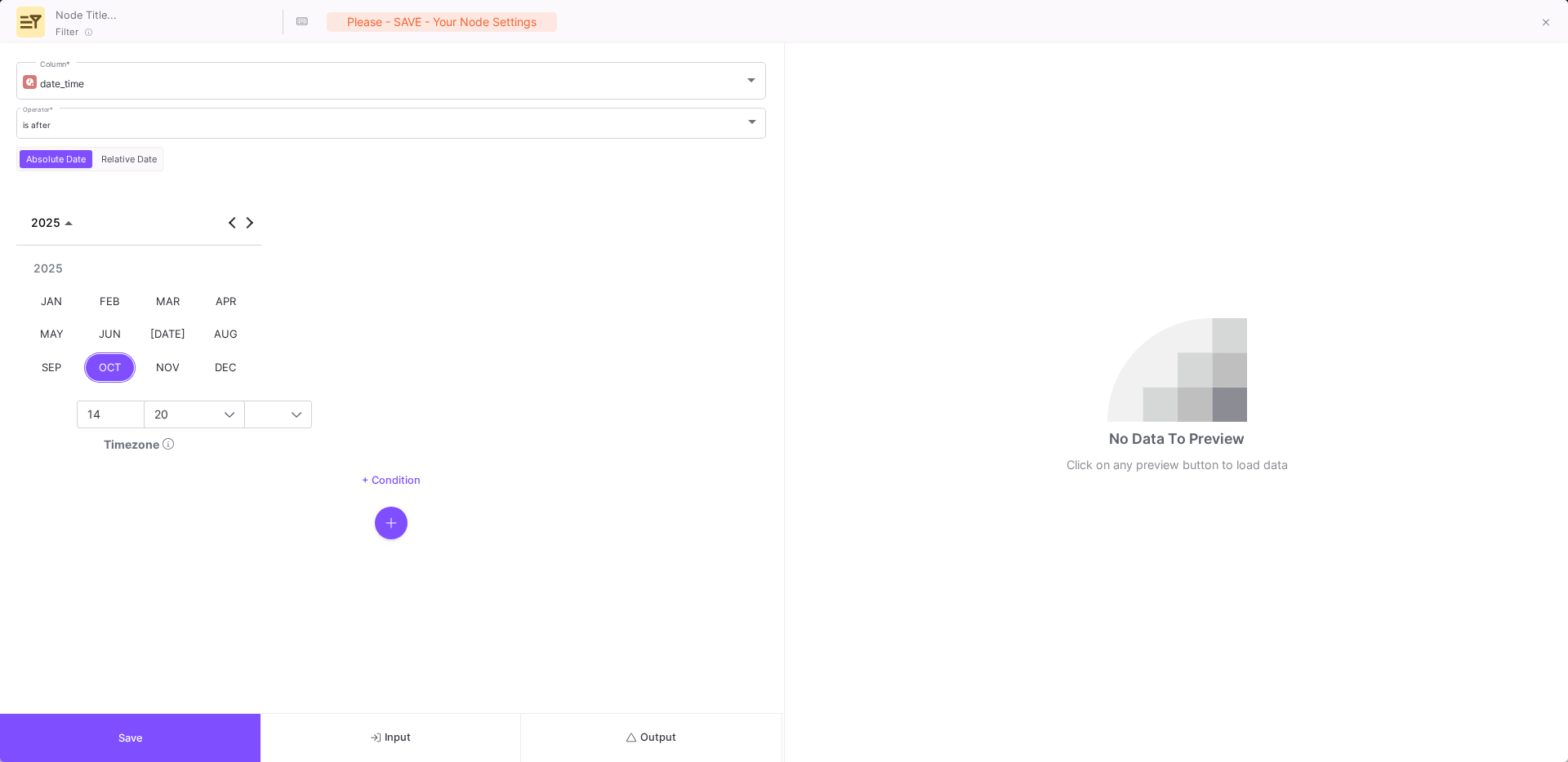
click at [60, 304] on div "JAN" at bounding box center [52, 301] width 52 height 30
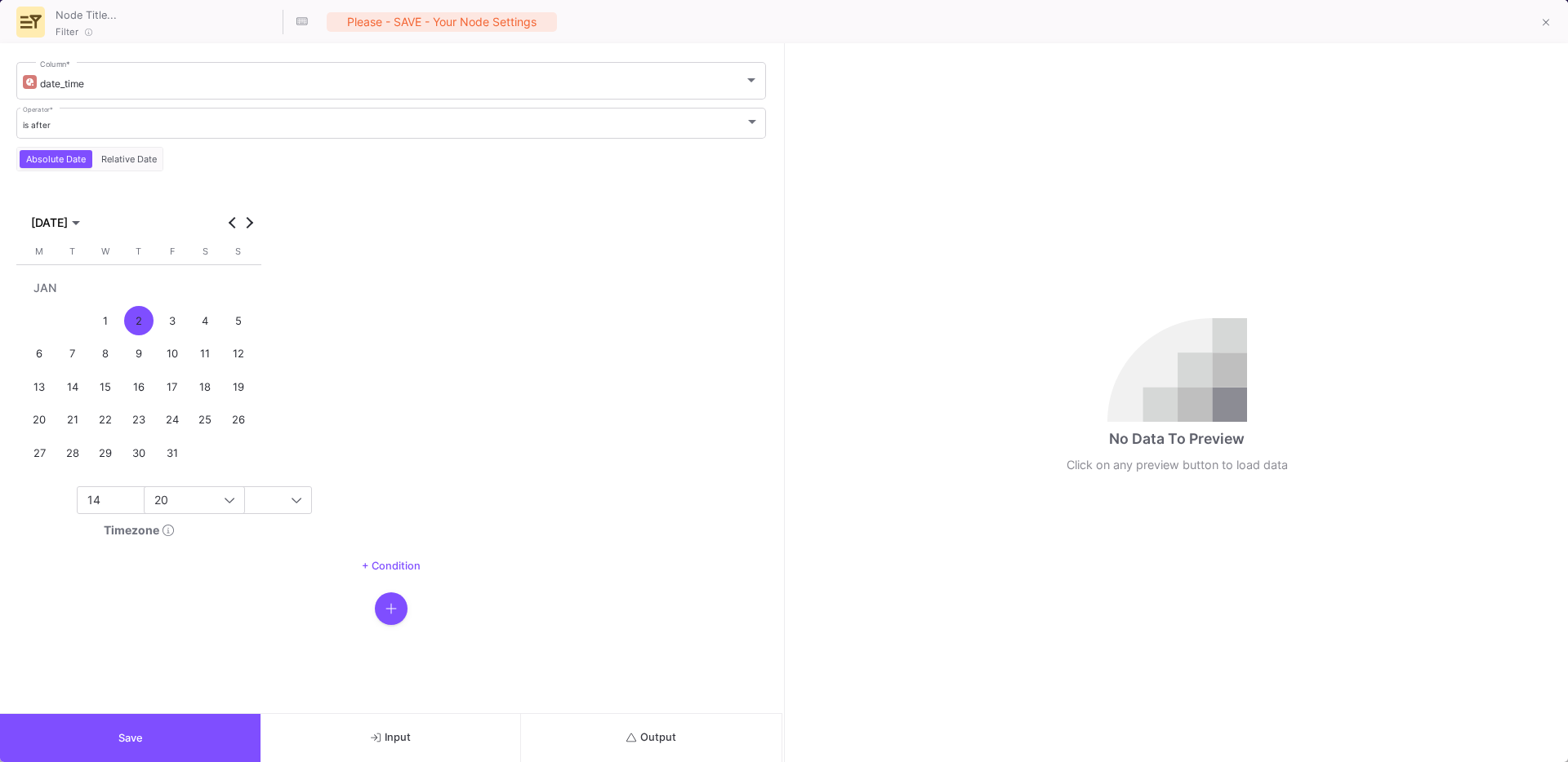
click at [102, 320] on div "1" at bounding box center [105, 321] width 30 height 30
click at [196, 732] on button "Save" at bounding box center [130, 738] width 260 height 48
click at [652, 752] on button "Output" at bounding box center [651, 738] width 260 height 48
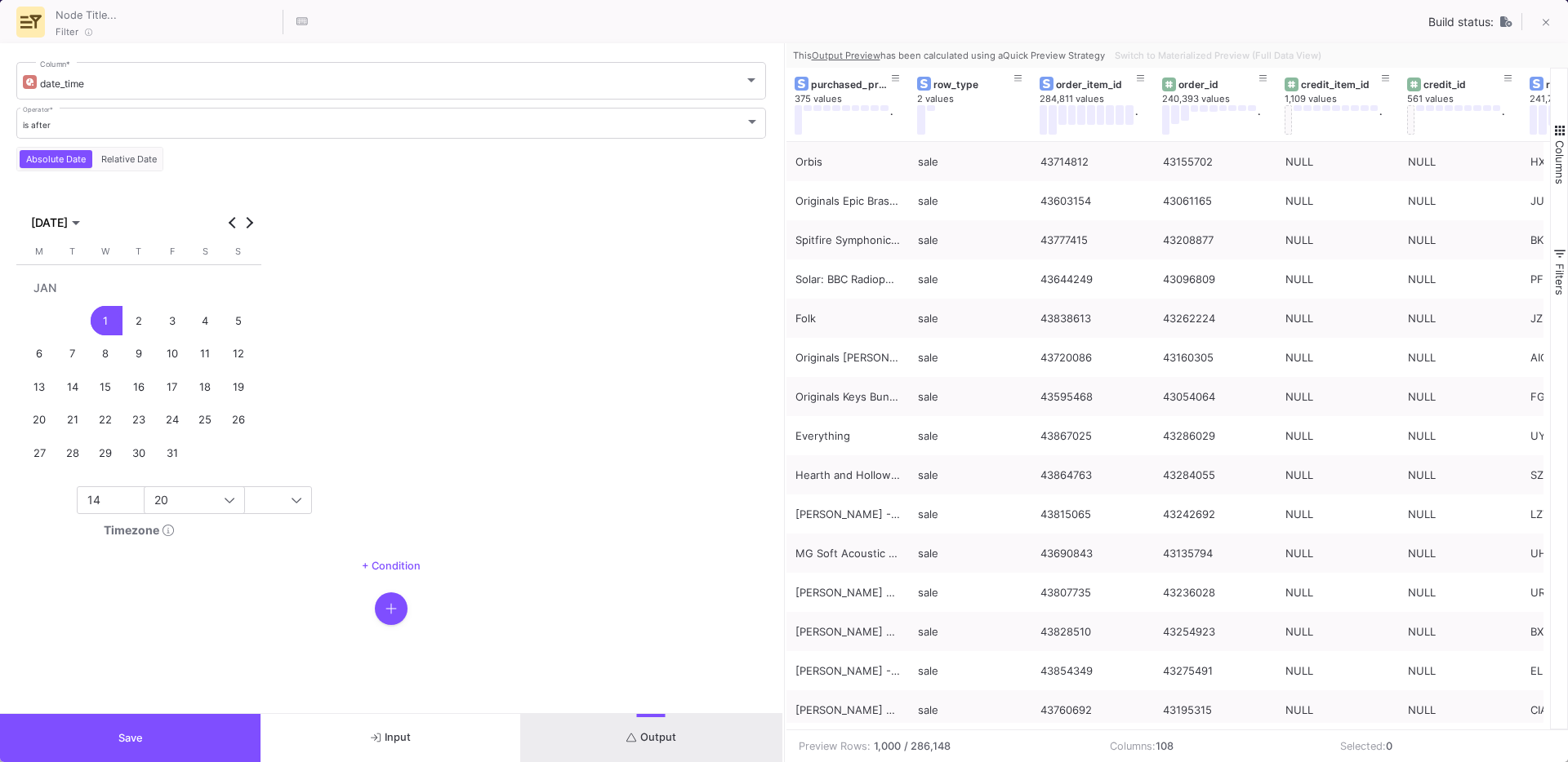
click at [108, 739] on button "Save" at bounding box center [130, 738] width 260 height 48
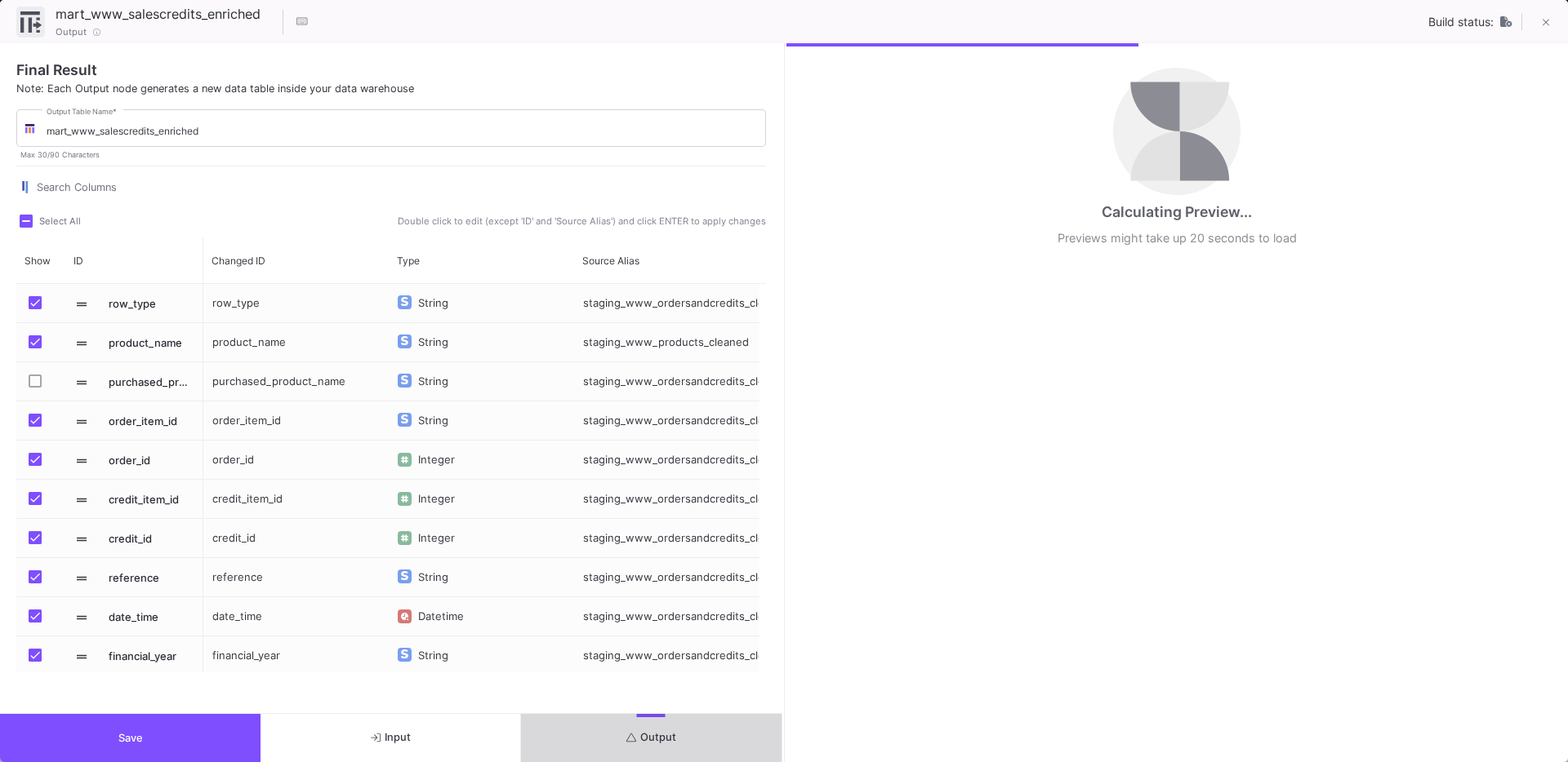
click at [642, 730] on button "Output" at bounding box center [651, 738] width 260 height 48
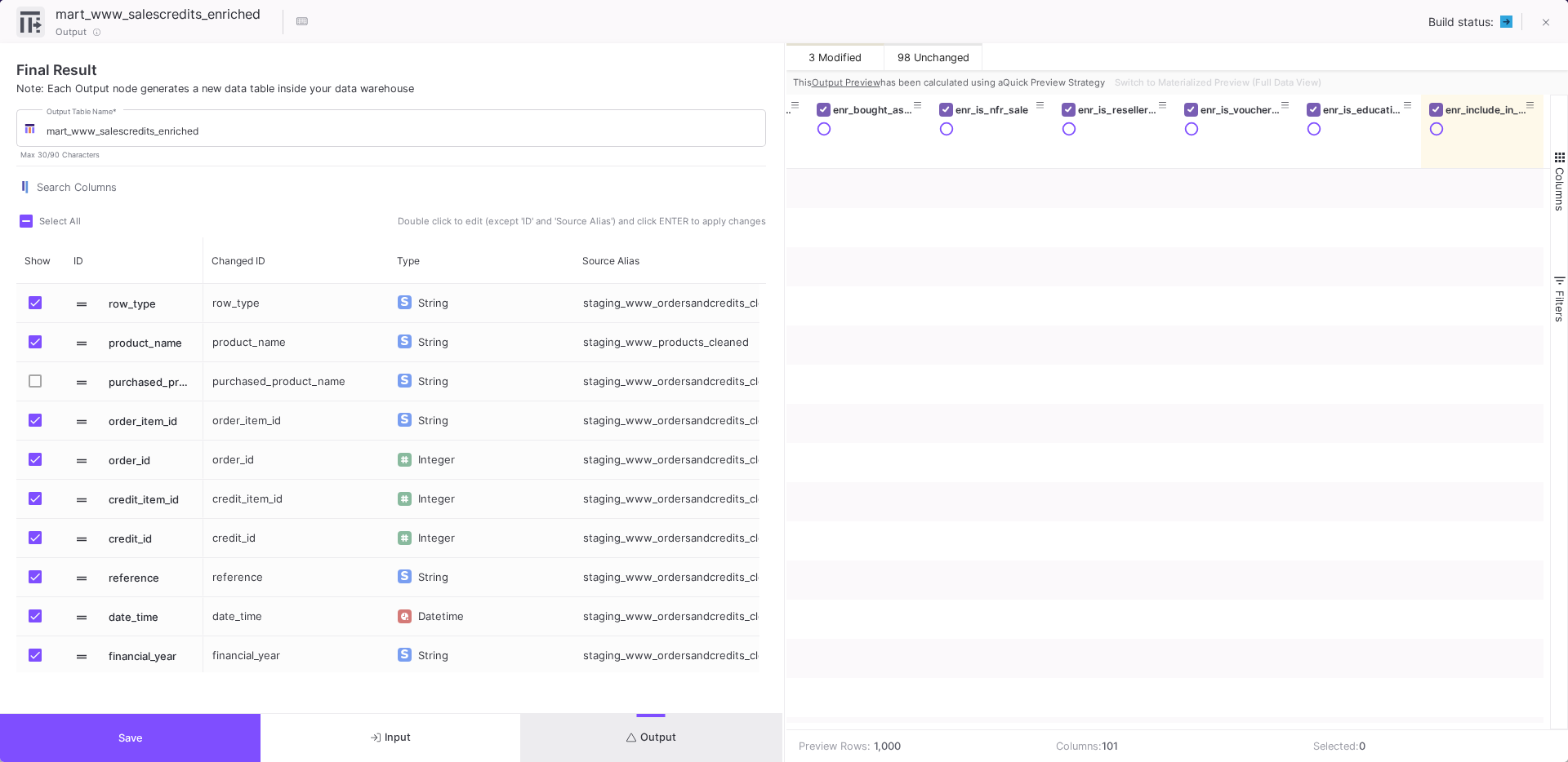
scroll to position [0, 9899]
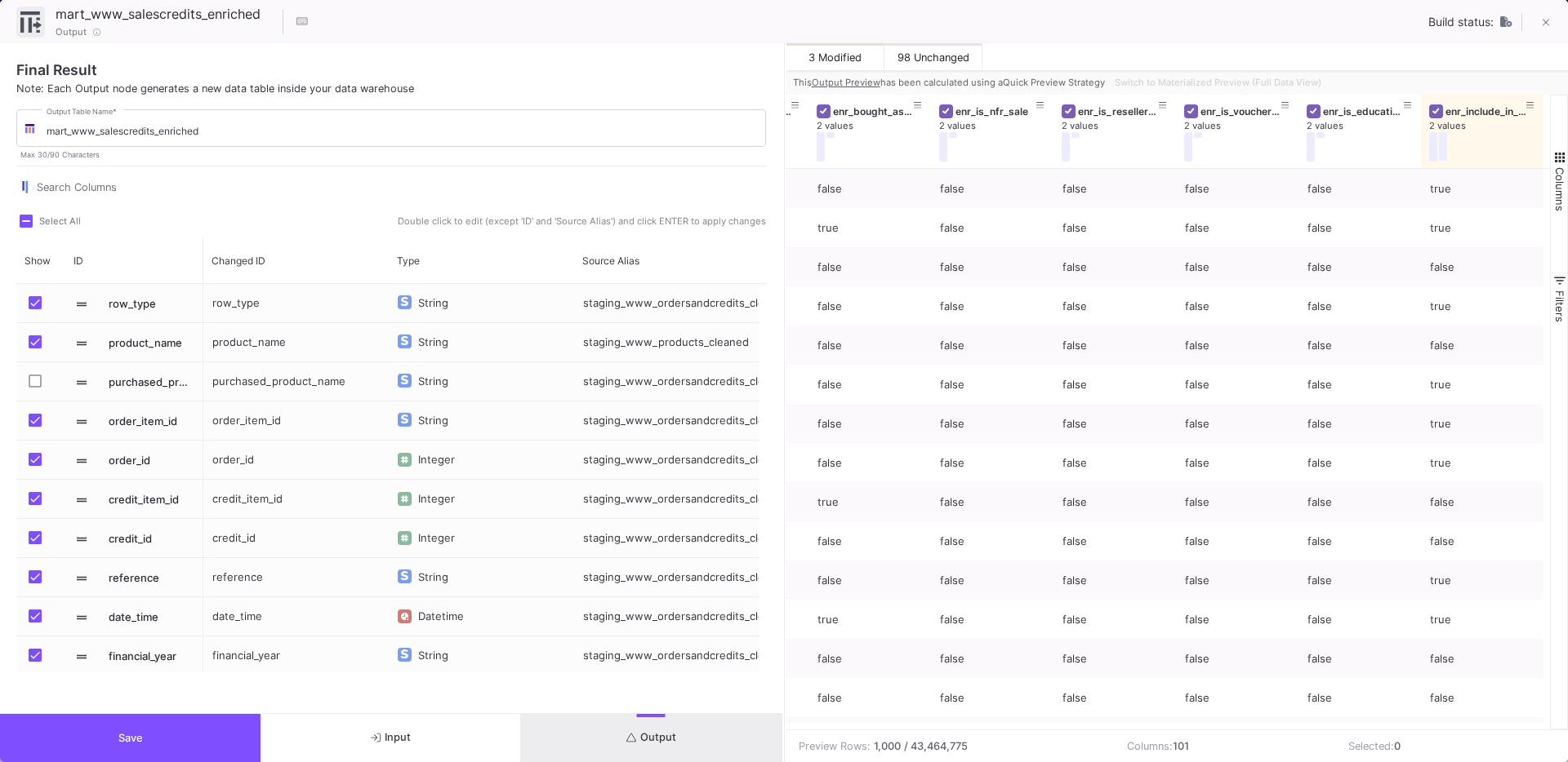
click at [659, 738] on span "Output" at bounding box center [650, 738] width 49 height 12
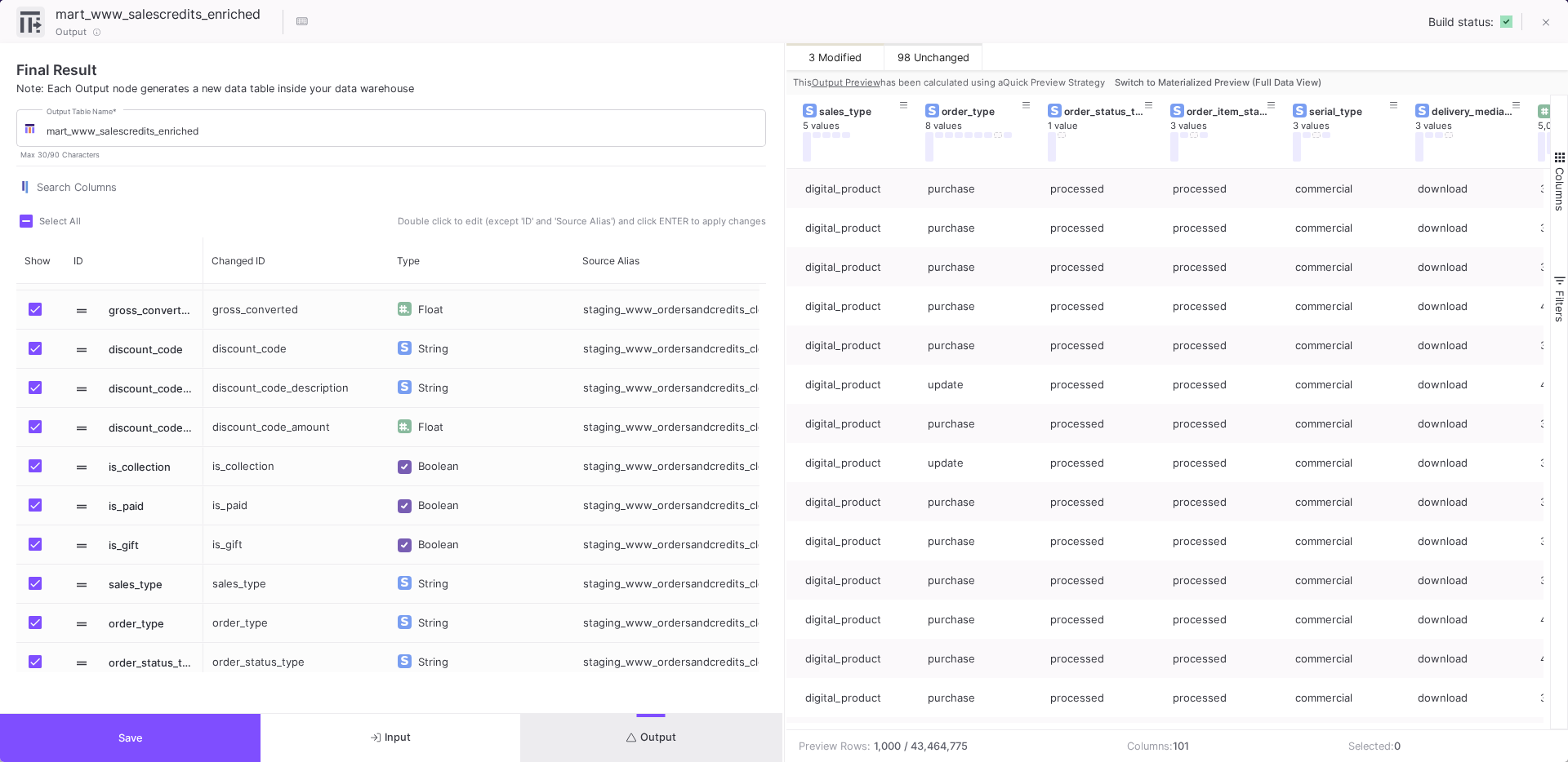
scroll to position [0, 3055]
click at [148, 724] on button "Save" at bounding box center [130, 738] width 260 height 48
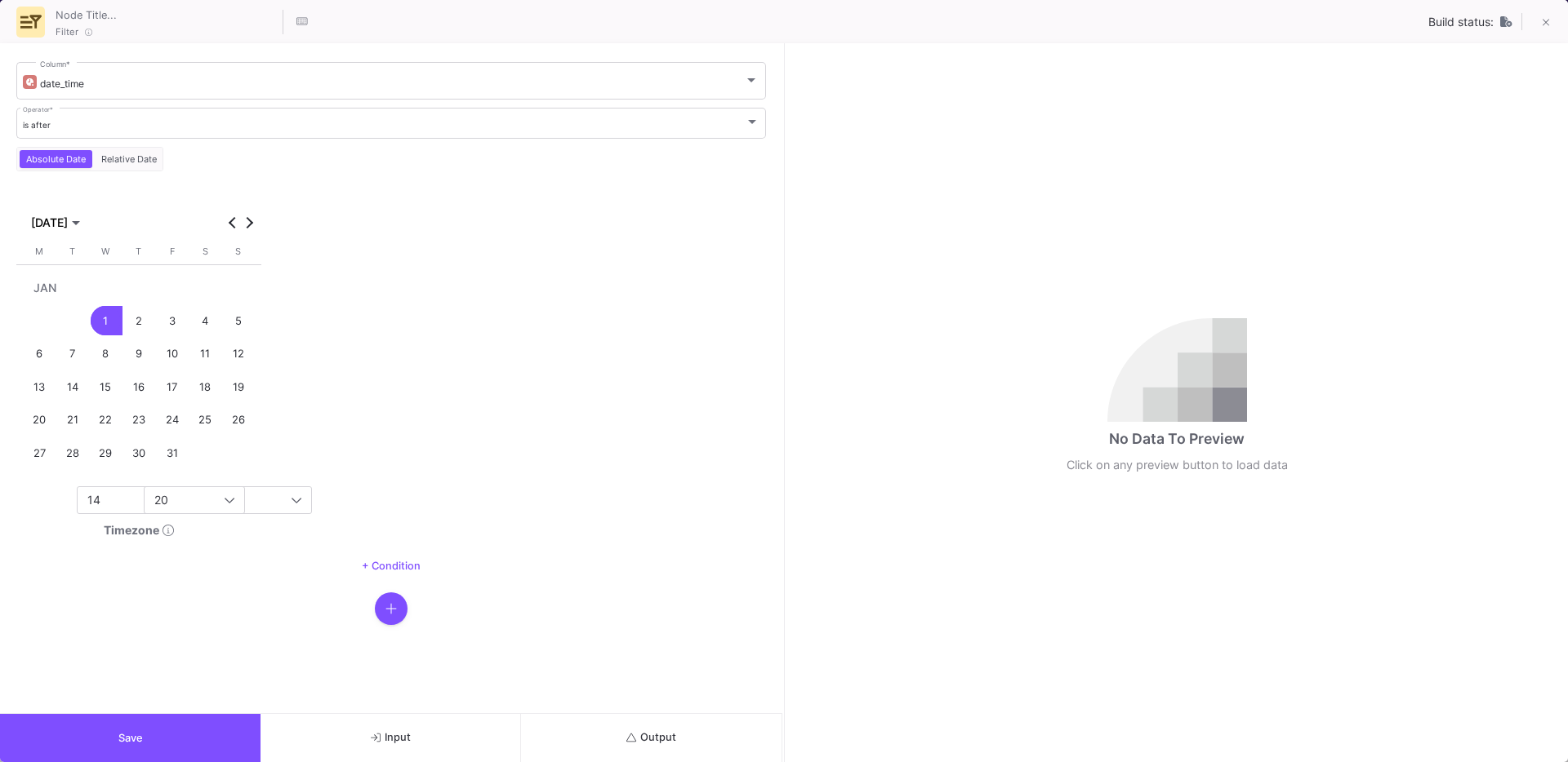
click at [666, 737] on span "Output" at bounding box center [650, 738] width 49 height 12
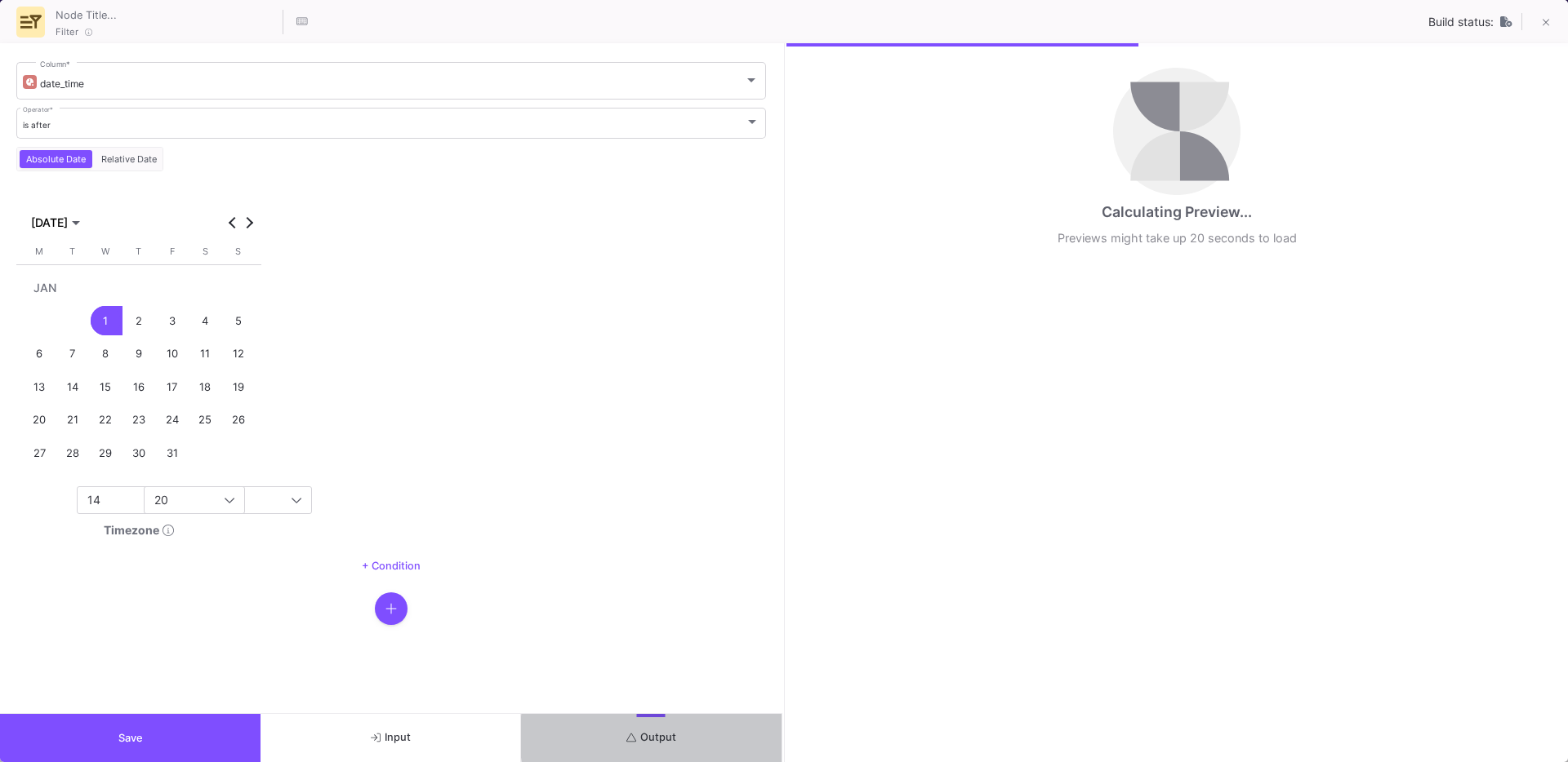
click at [666, 737] on span "Output" at bounding box center [650, 738] width 49 height 12
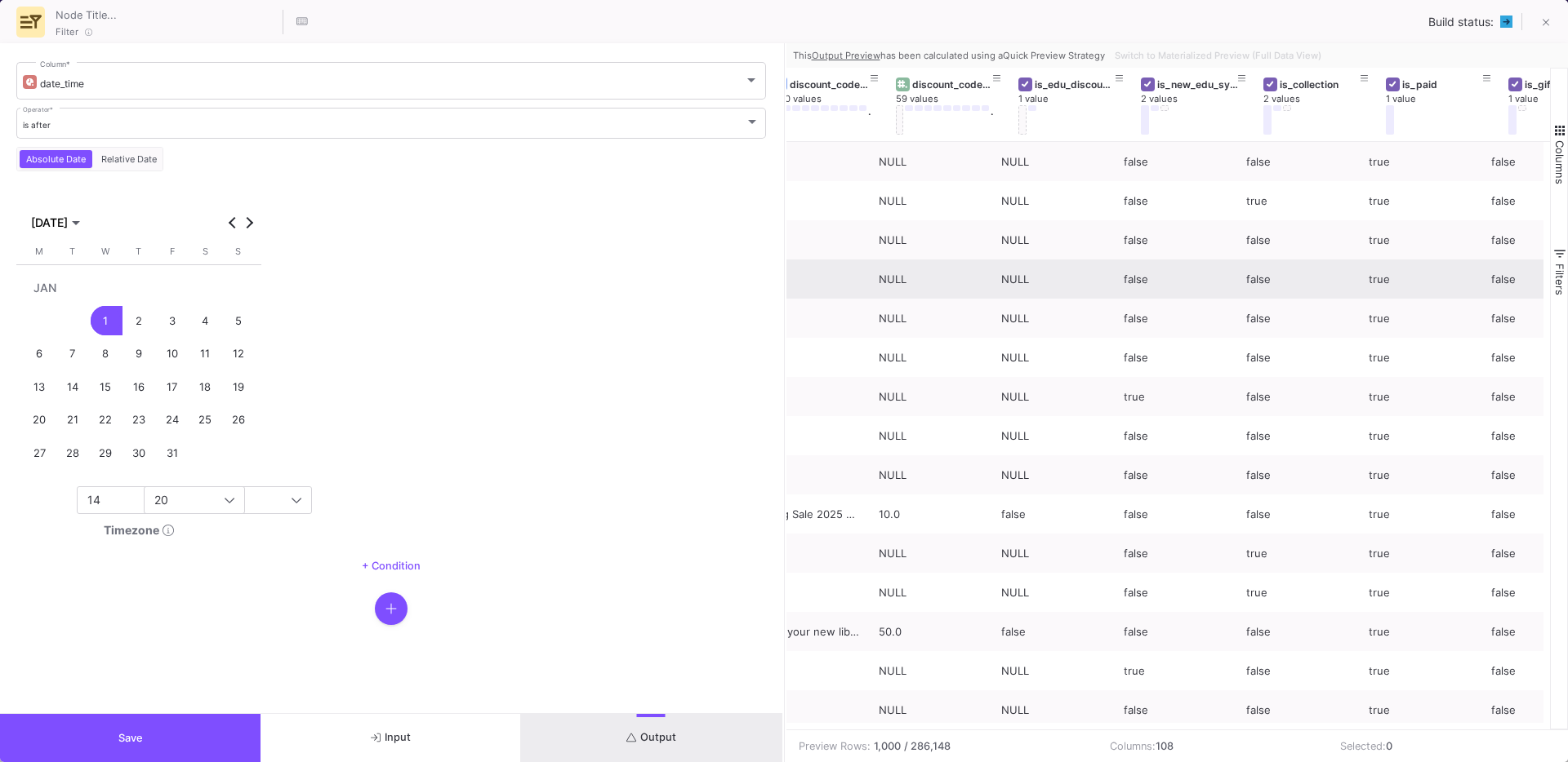
scroll to position [0, 2492]
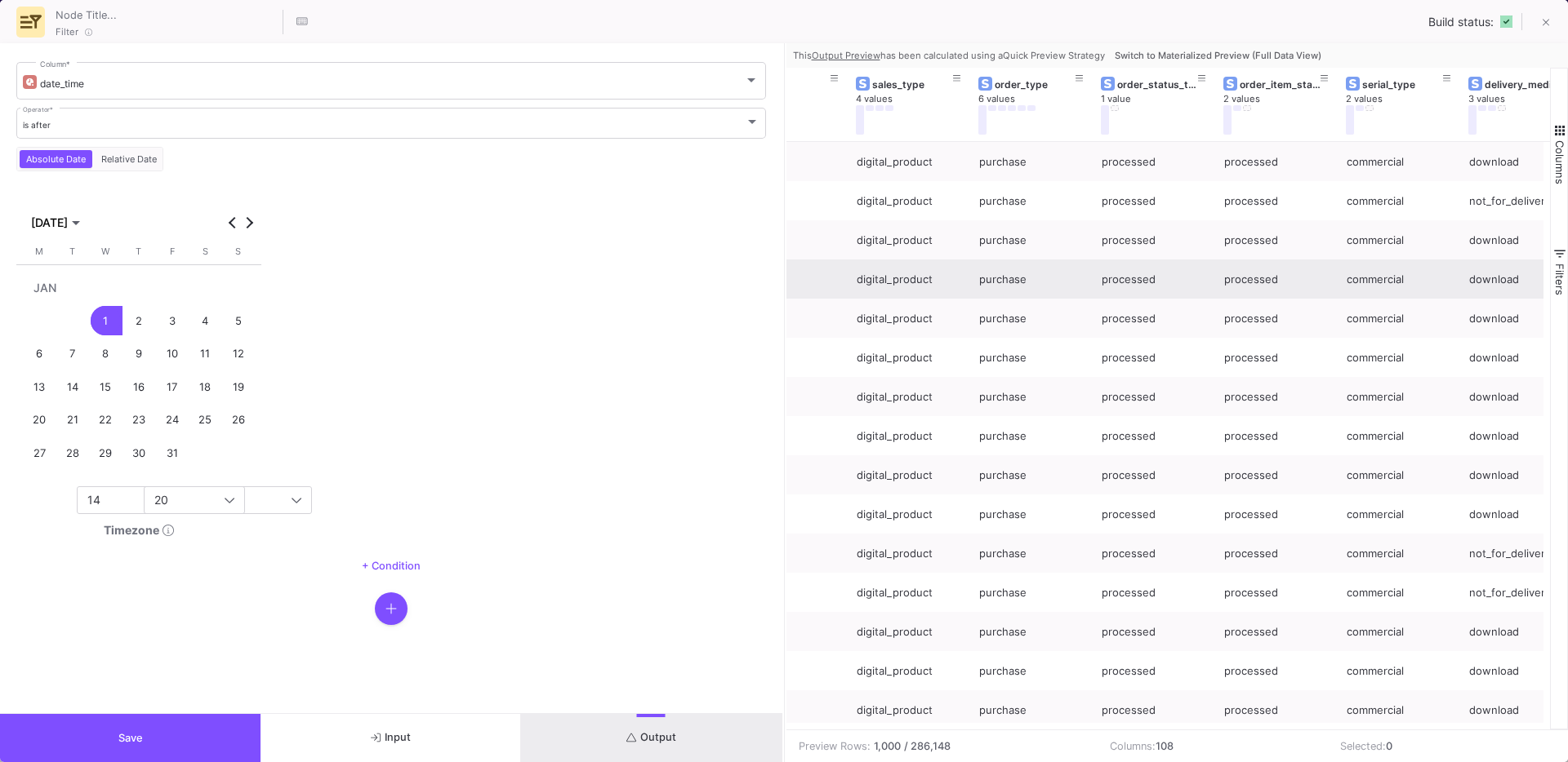
click at [132, 738] on span "Save" at bounding box center [130, 739] width 24 height 12
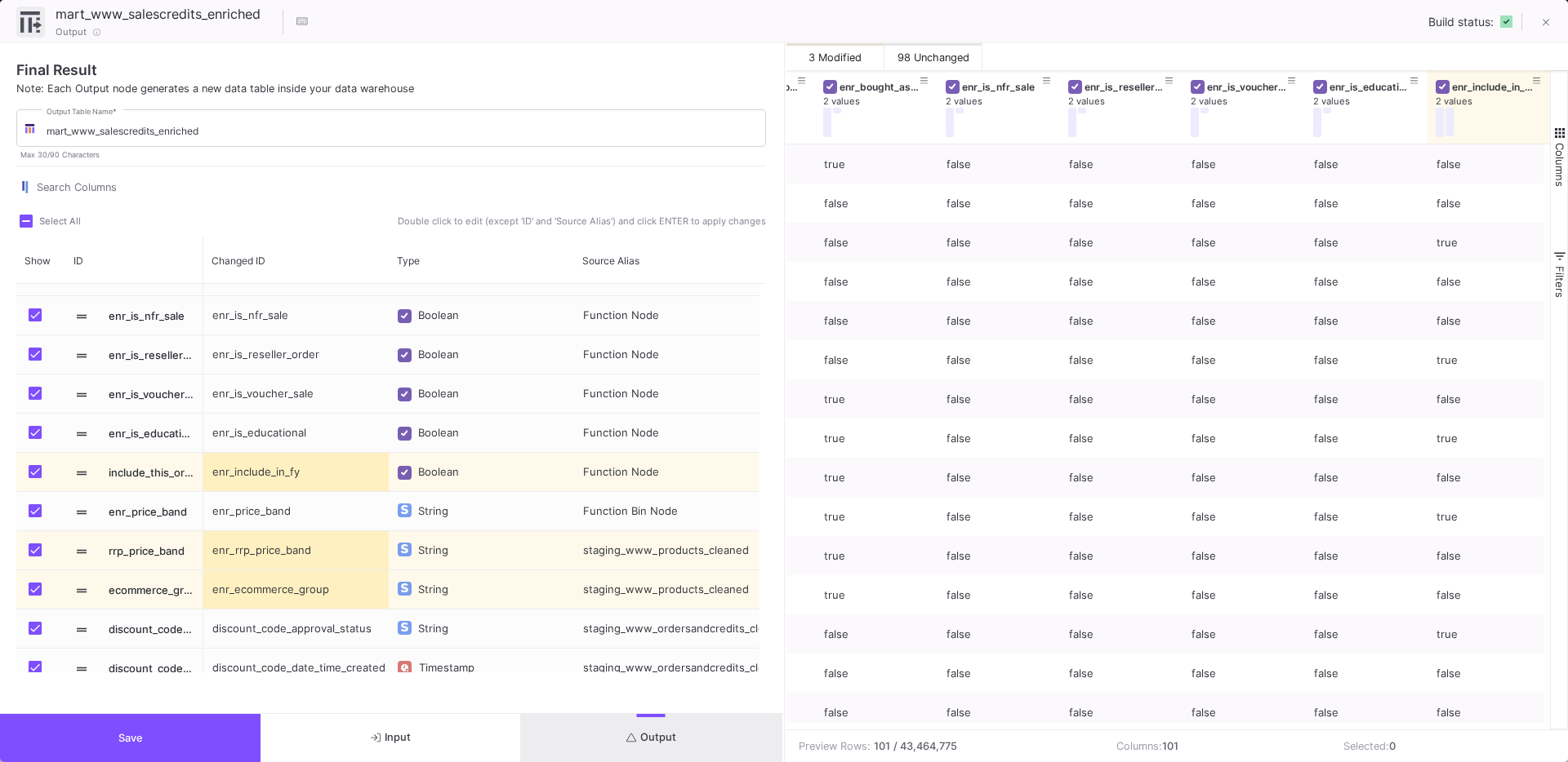
scroll to position [3410, 0]
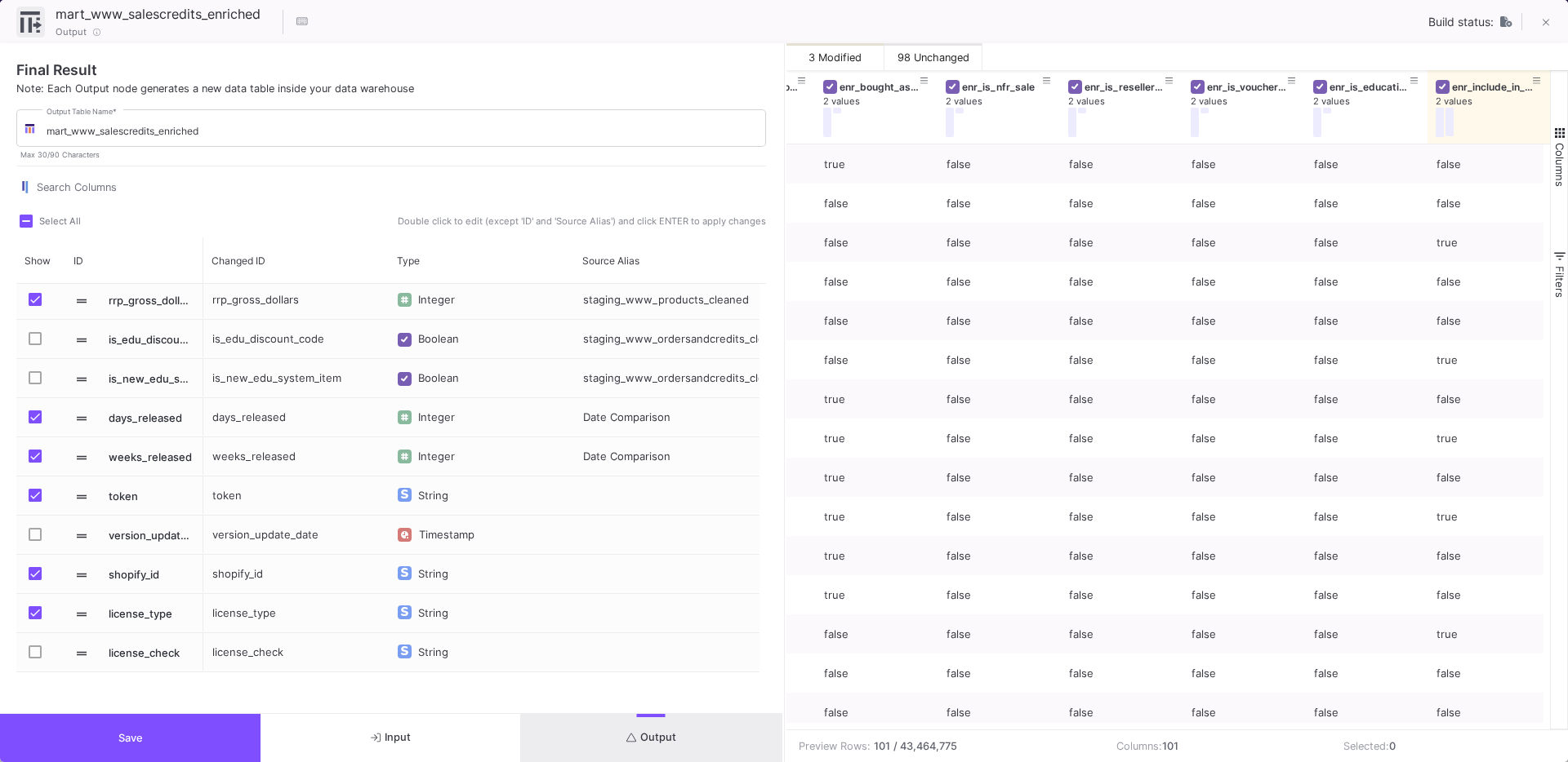
click at [121, 745] on button "Save" at bounding box center [130, 738] width 260 height 48
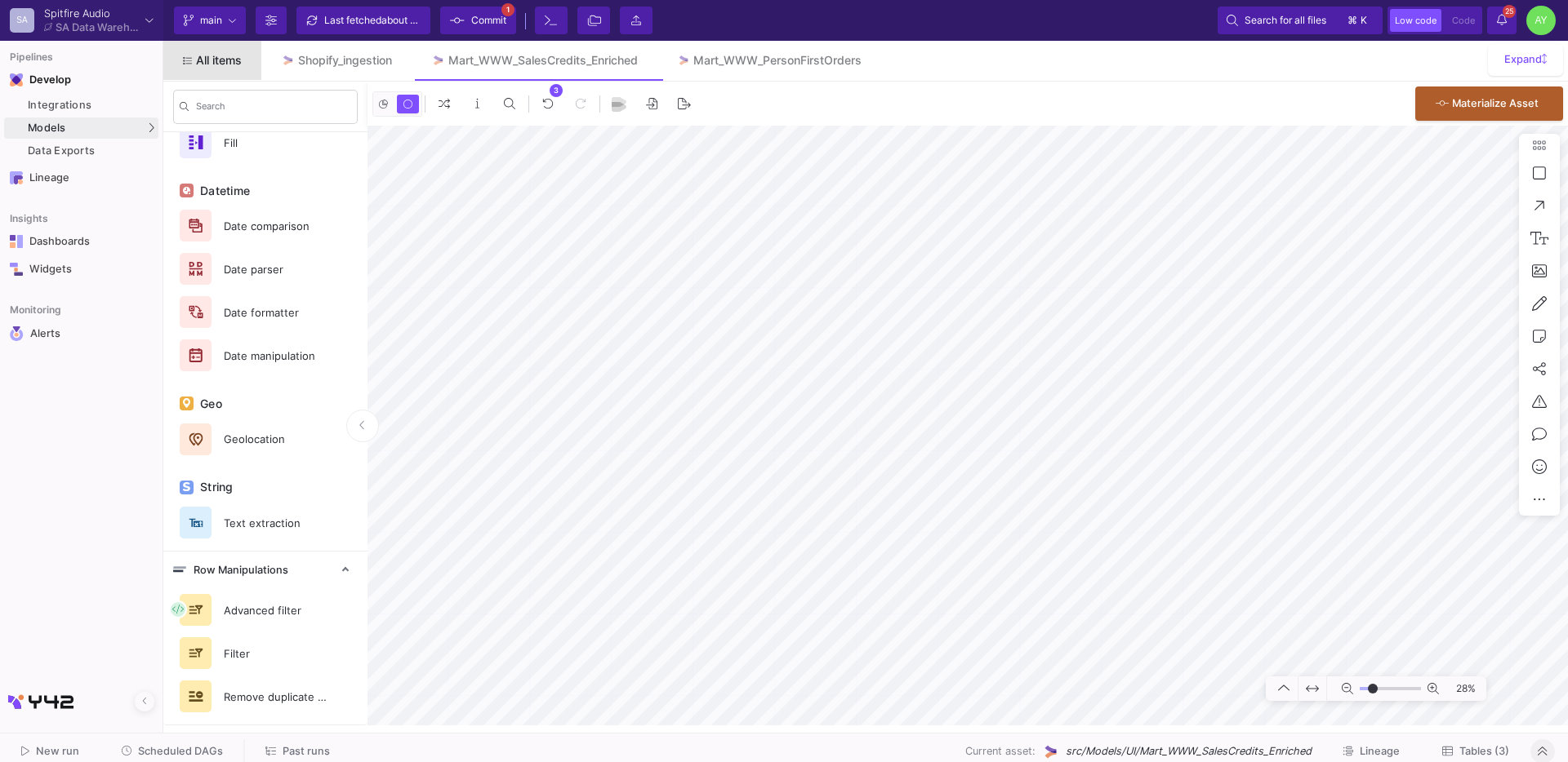
click at [203, 54] on span "All items" at bounding box center [219, 60] width 46 height 13
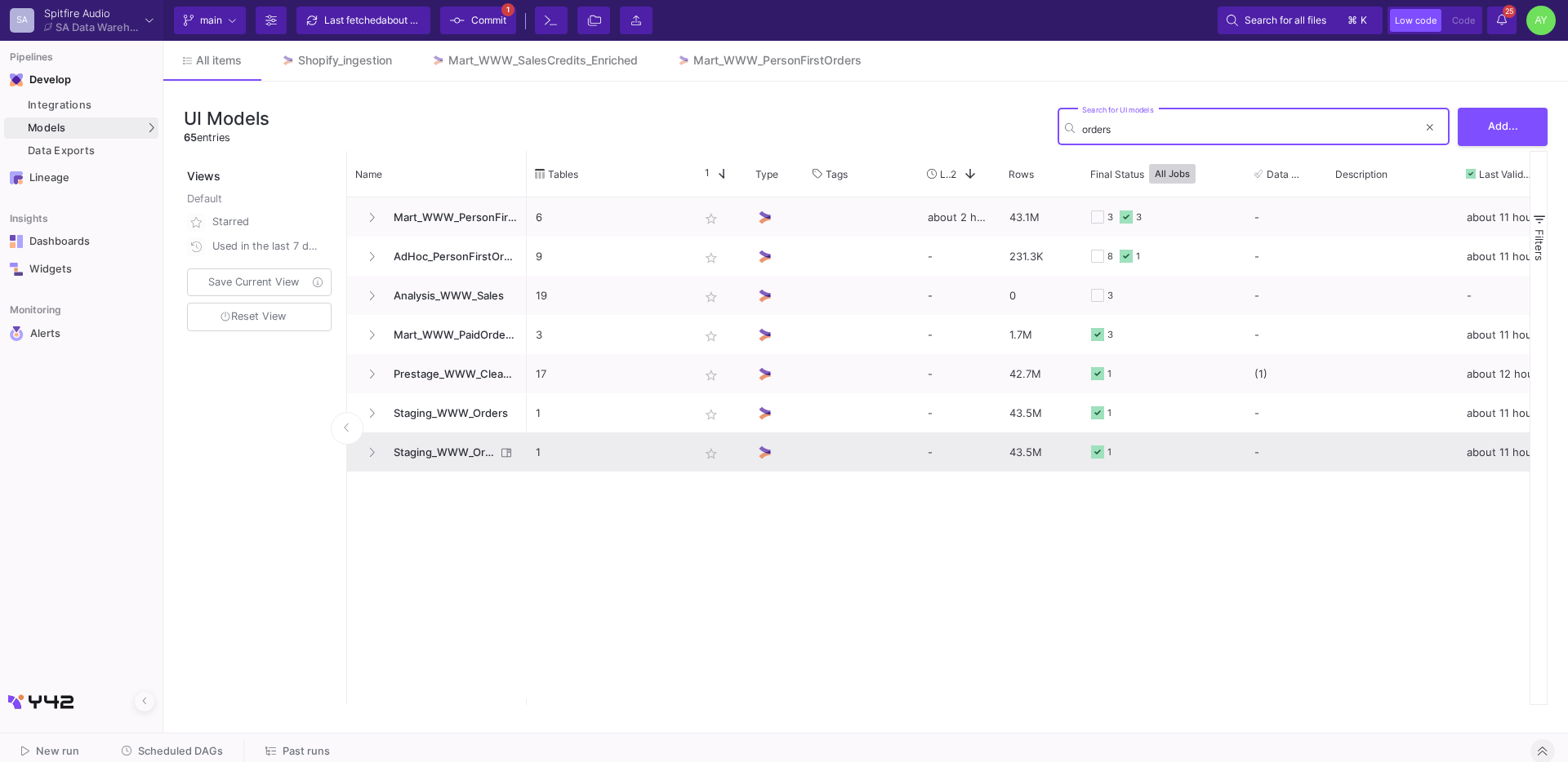
type input "orders"
click at [447, 458] on span "Staging_WWW_OrdersAndCredits" at bounding box center [439, 452] width 112 height 38
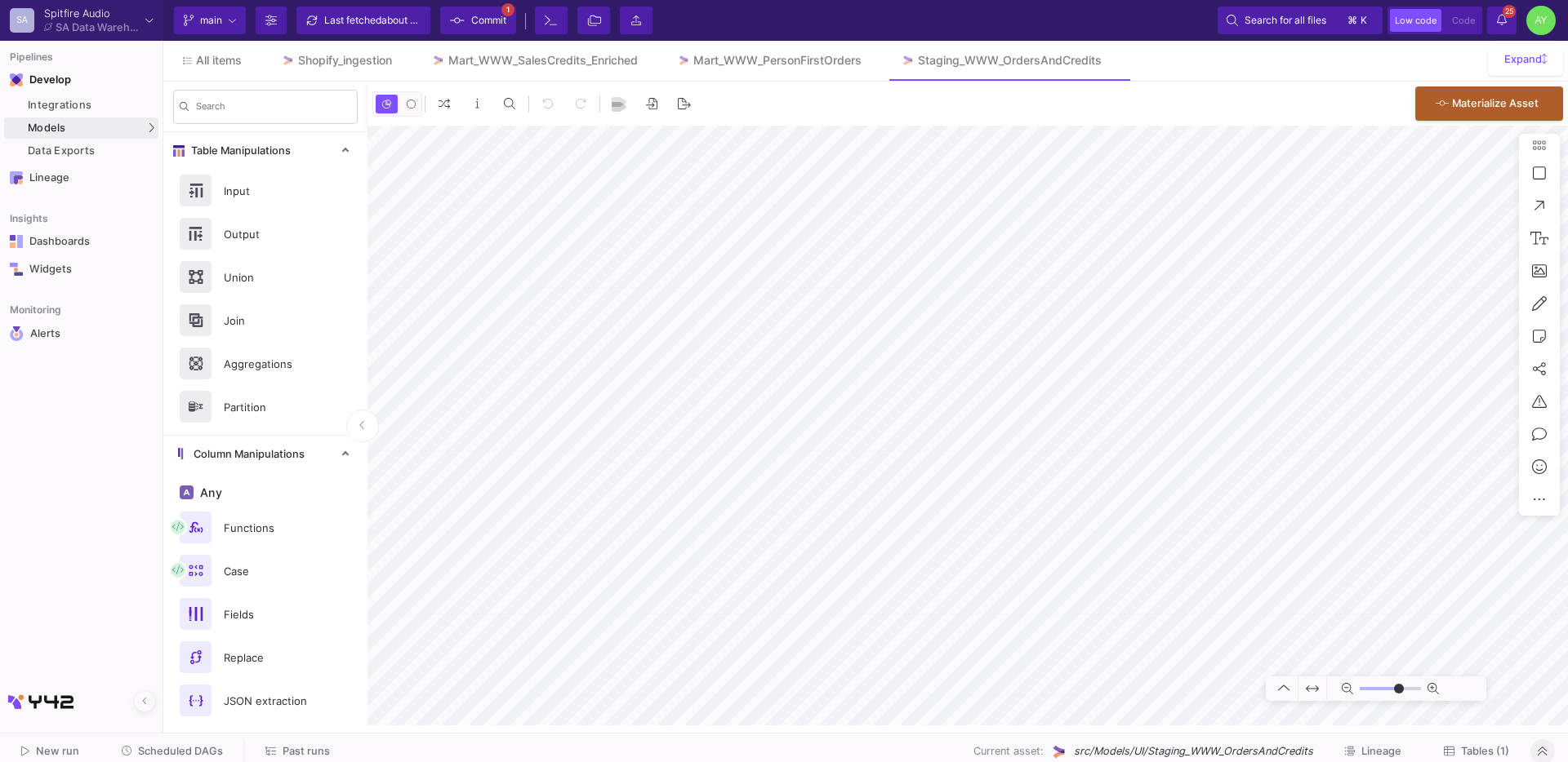
type input "-17"
click at [218, 62] on span "All items" at bounding box center [219, 60] width 46 height 13
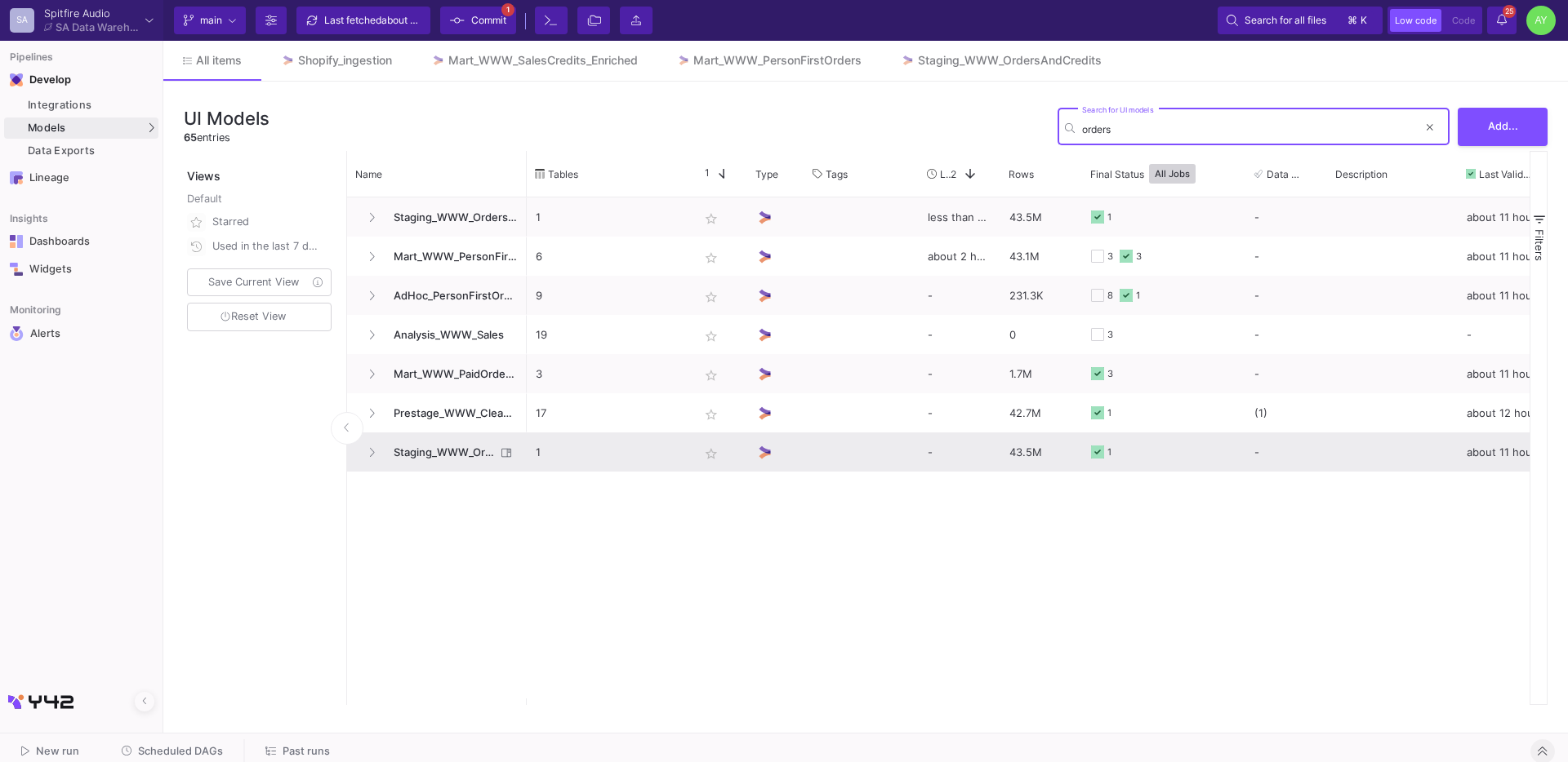
type input "orders"
click at [445, 457] on span "Staging_WWW_Orders" at bounding box center [439, 452] width 112 height 38
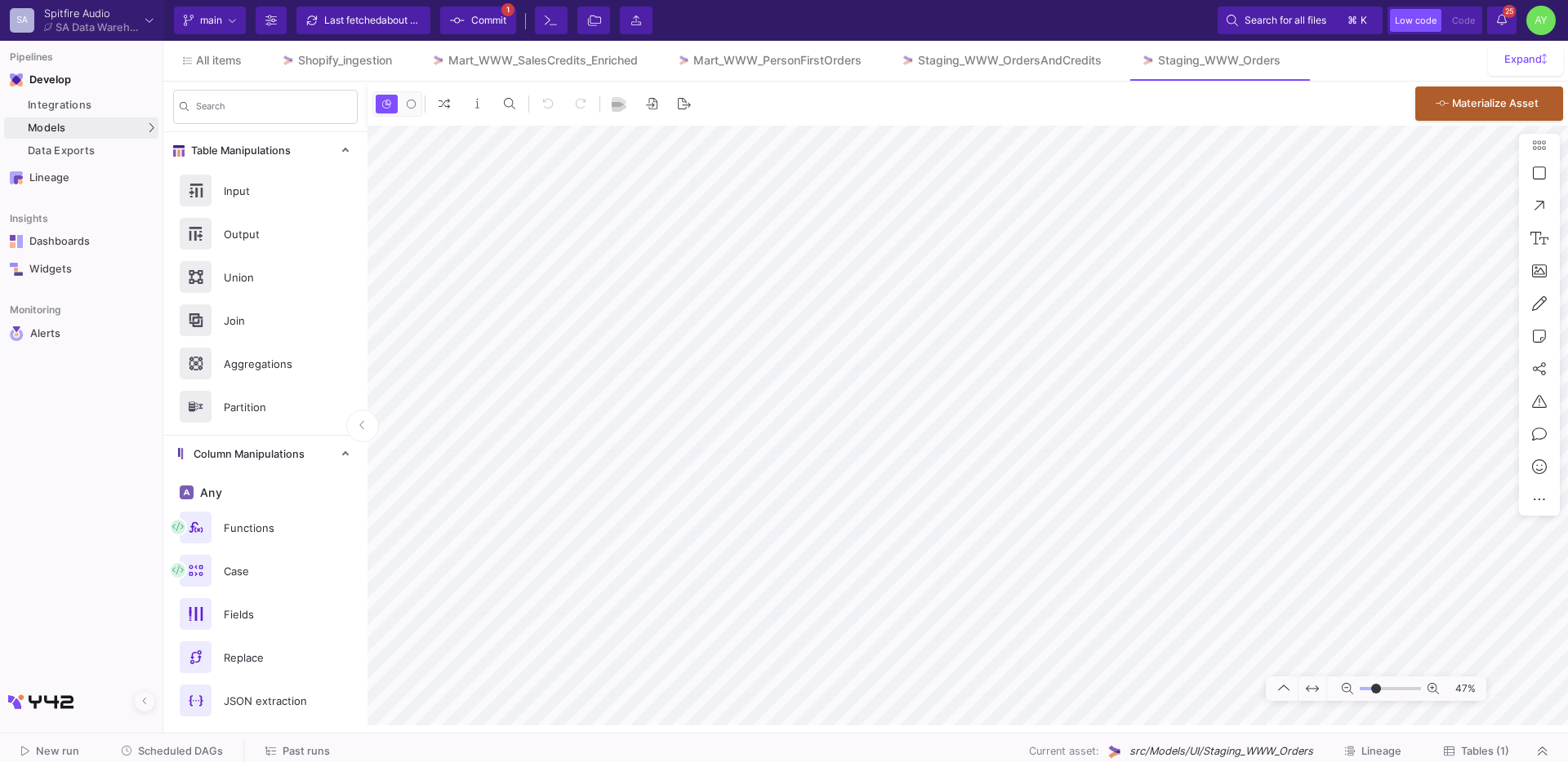
type input "-33"
click at [341, 54] on div "Shopify_ingestion" at bounding box center [345, 60] width 94 height 13
type input "-23"
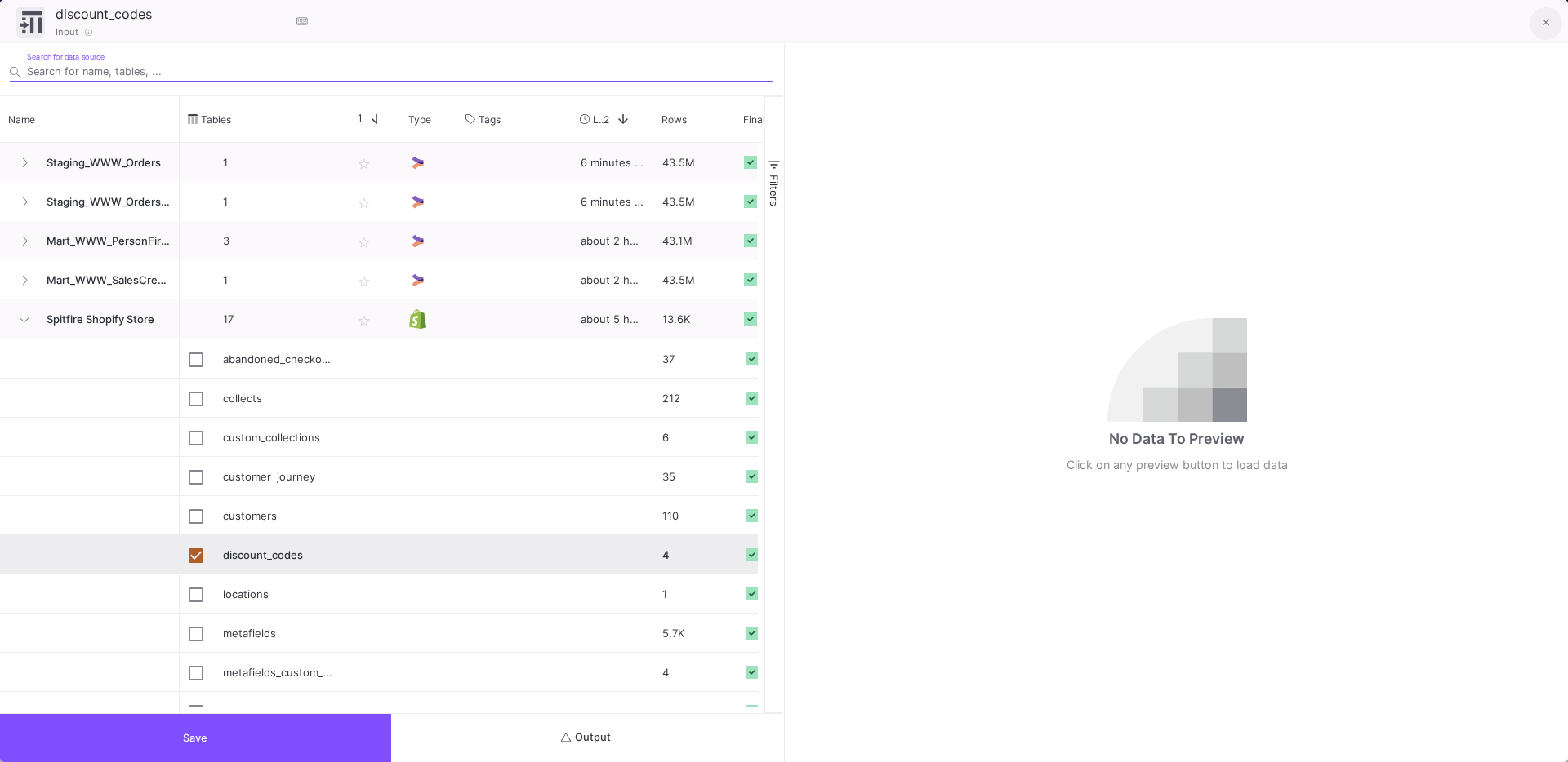
click at [1548, 33] on button at bounding box center [1546, 23] width 33 height 33
